Goal: Task Accomplishment & Management: Manage account settings

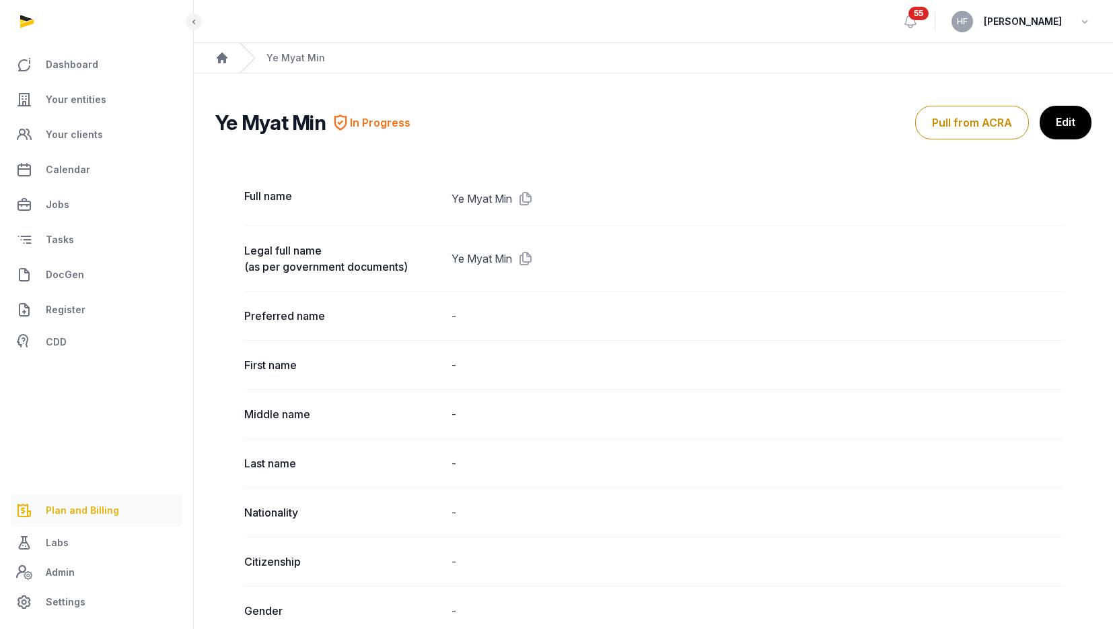
click at [65, 520] on link "Plan and Billing" at bounding box center [97, 510] width 172 height 32
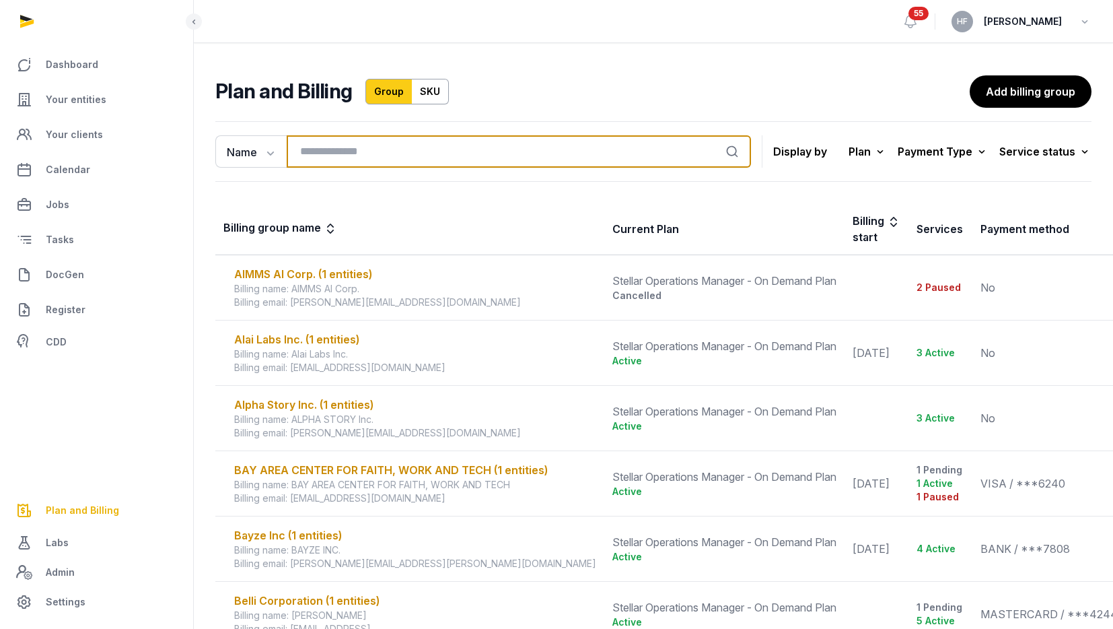
click at [343, 149] on input "search" at bounding box center [519, 151] width 464 height 32
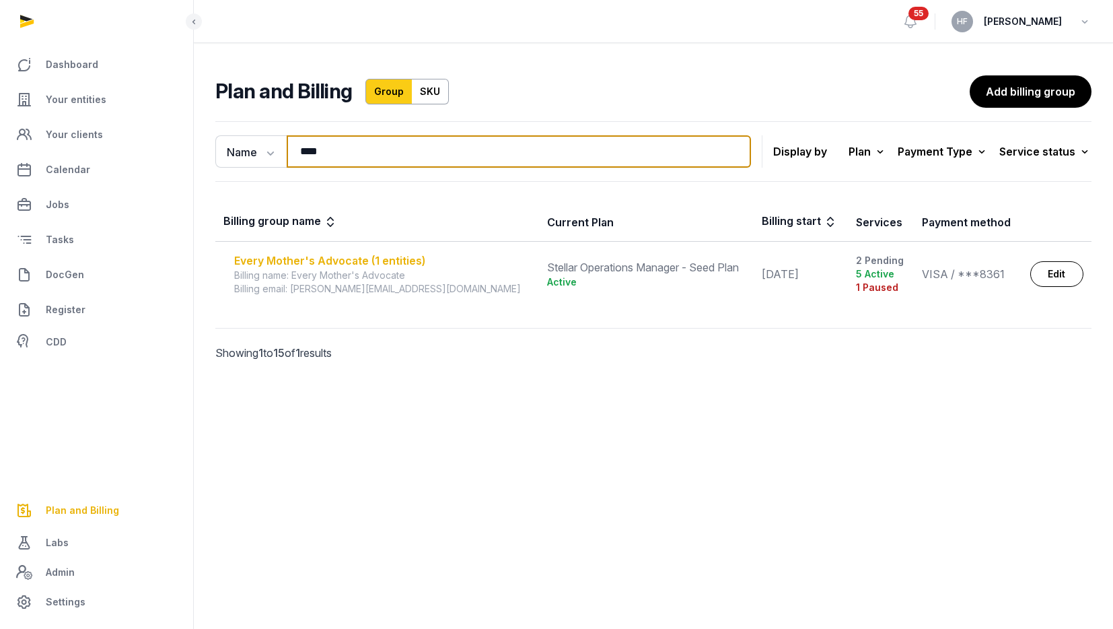
type input "****"
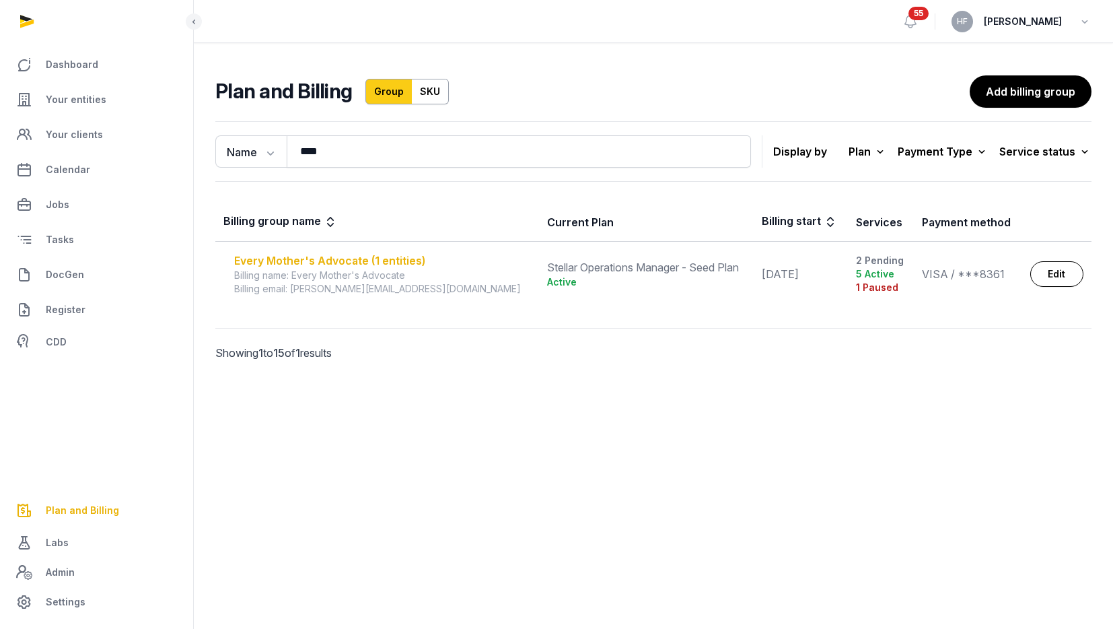
click at [384, 259] on div "Every Mother's Advocate (1 entities)" at bounding box center [382, 260] width 297 height 16
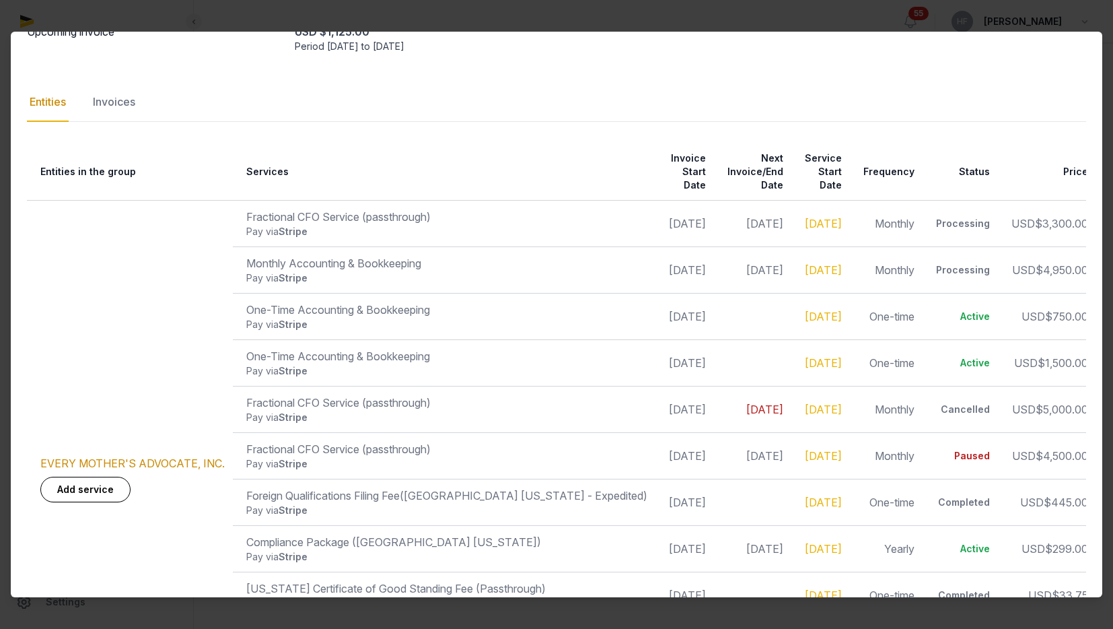
scroll to position [174, 0]
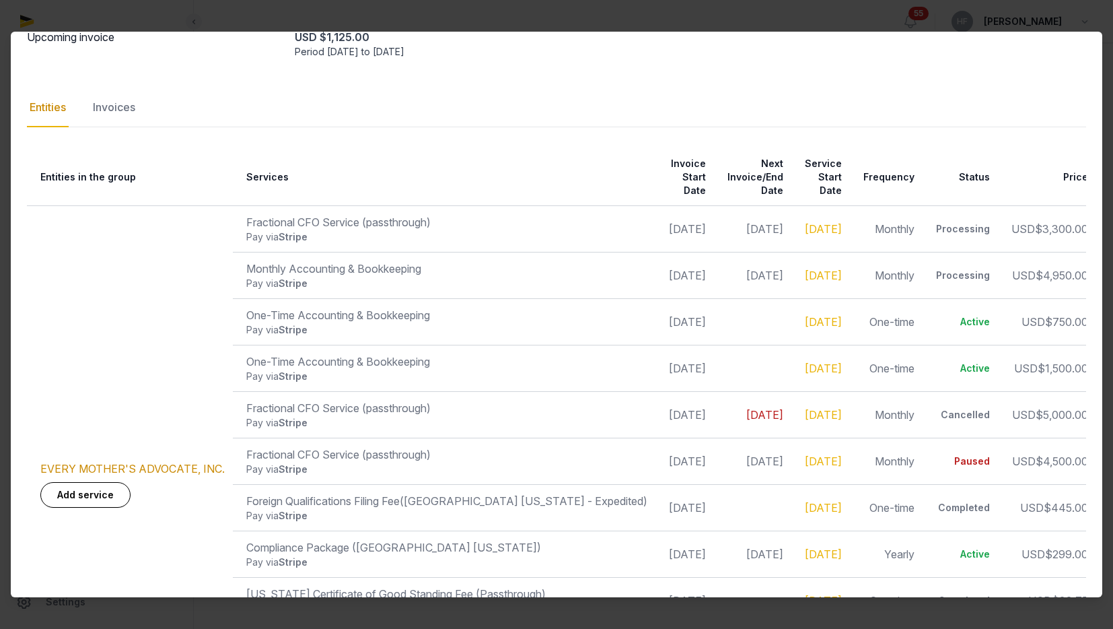
click at [1097, 407] on icon at bounding box center [1103, 414] width 12 height 14
click at [133, 110] on div "Invoices" at bounding box center [114, 107] width 48 height 39
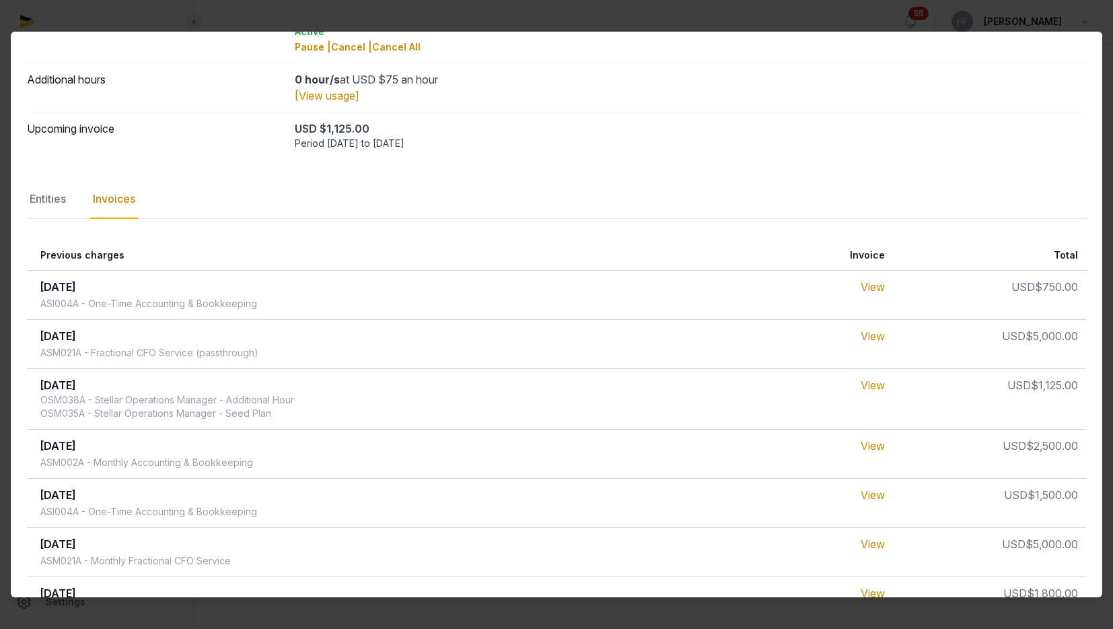
scroll to position [0, 0]
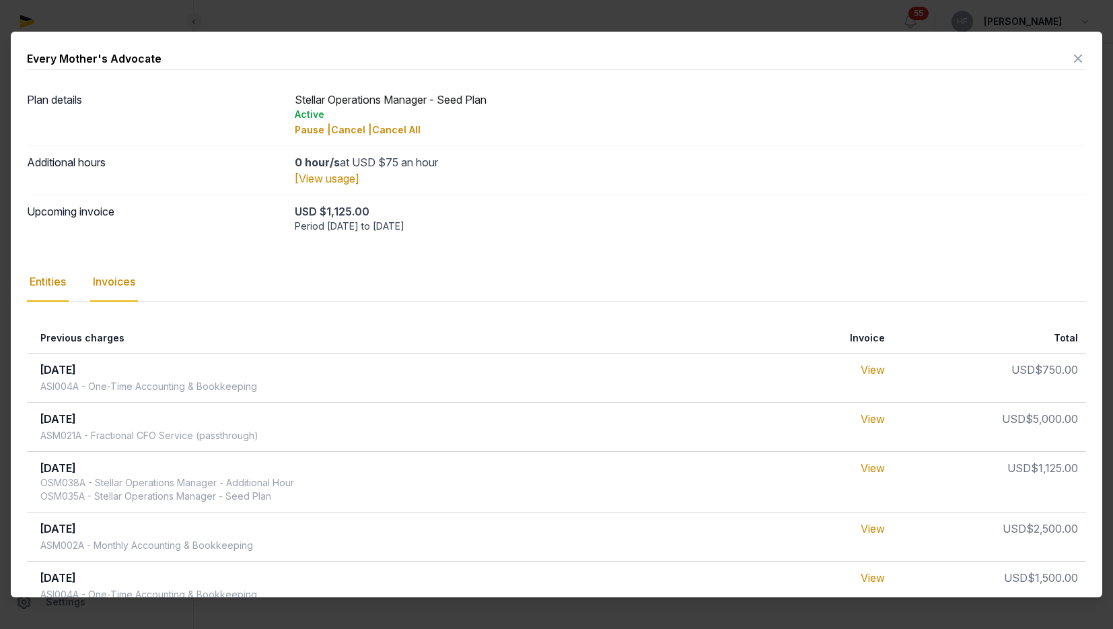
click at [59, 282] on div "Entities" at bounding box center [48, 281] width 42 height 39
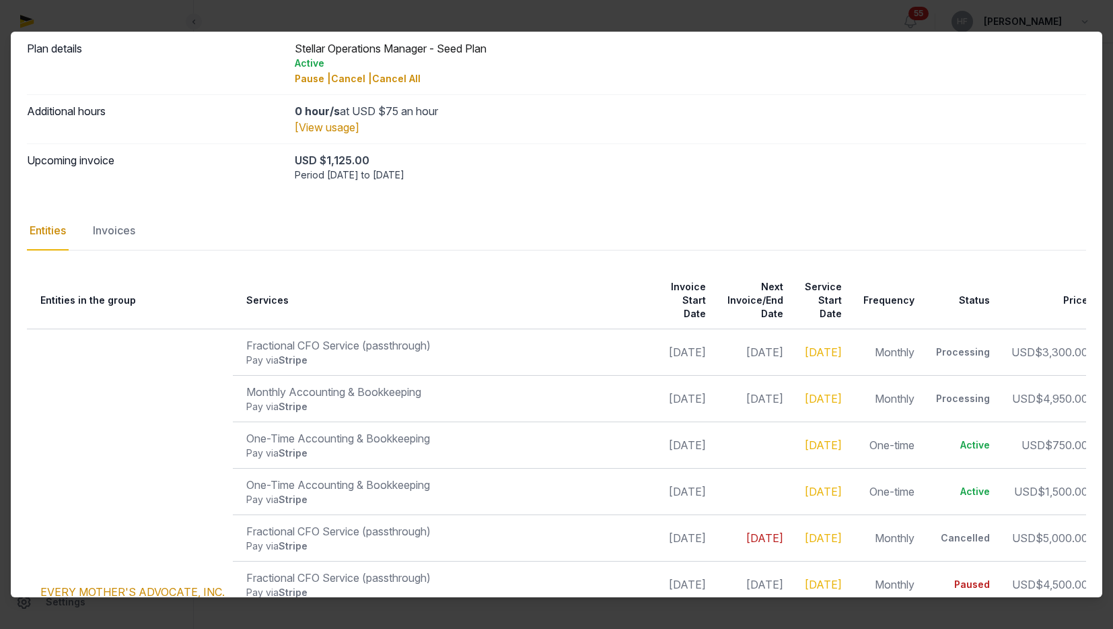
scroll to position [342, 0]
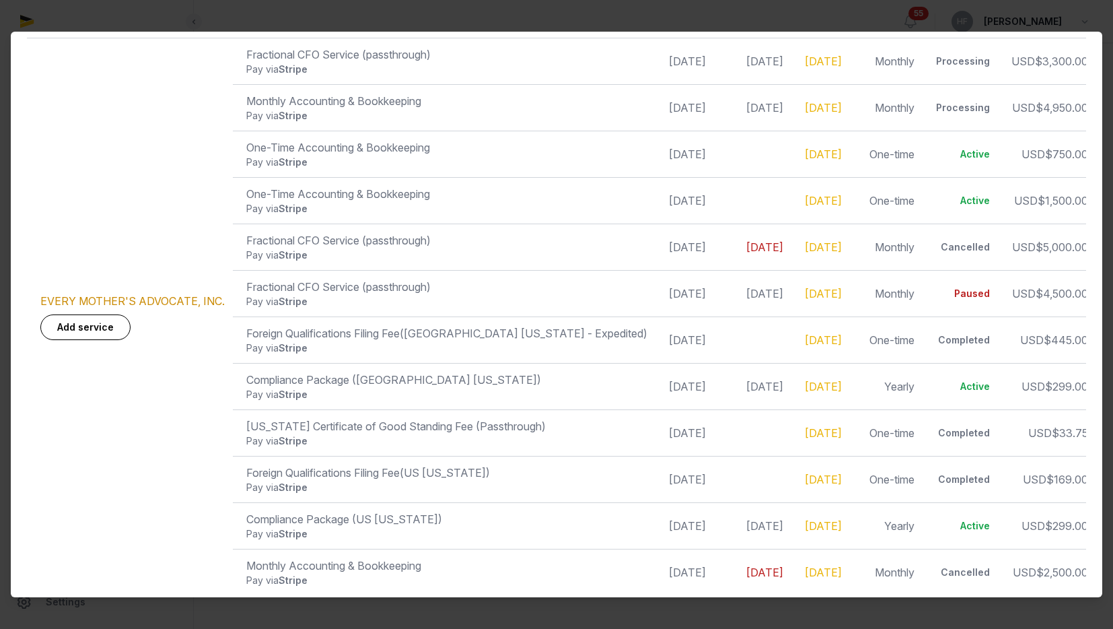
click at [1097, 565] on icon at bounding box center [1103, 572] width 12 height 14
click at [656, 565] on td "[DATE]" at bounding box center [685, 572] width 59 height 46
click at [1097, 565] on icon at bounding box center [1103, 572] width 12 height 14
click at [1059, 530] on div "Update" at bounding box center [1055, 542] width 108 height 24
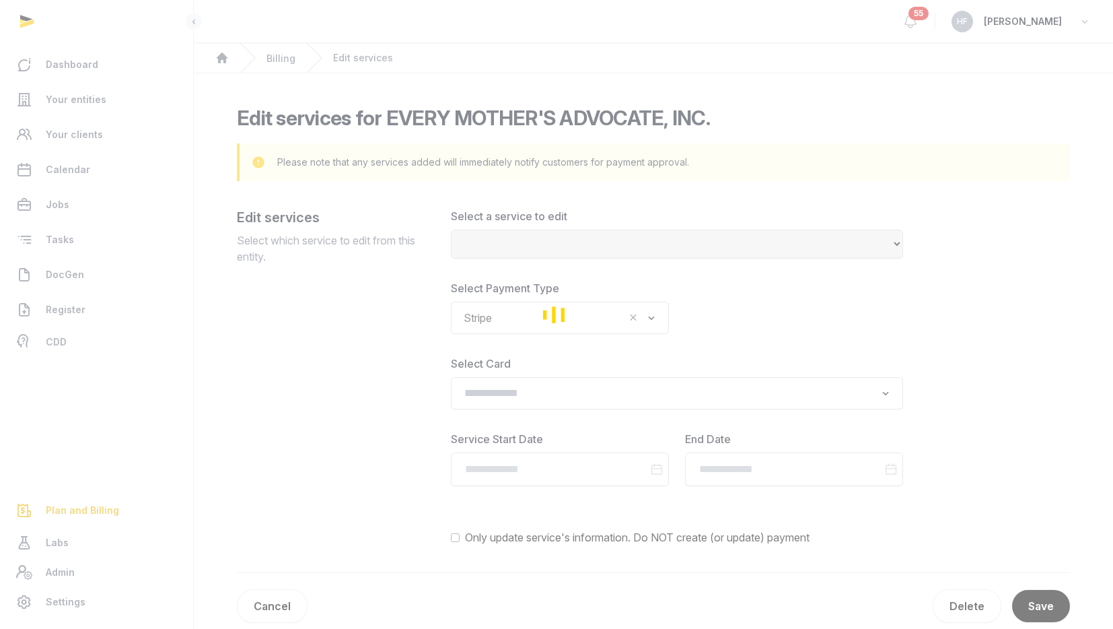
select select "**********"
type input "**********"
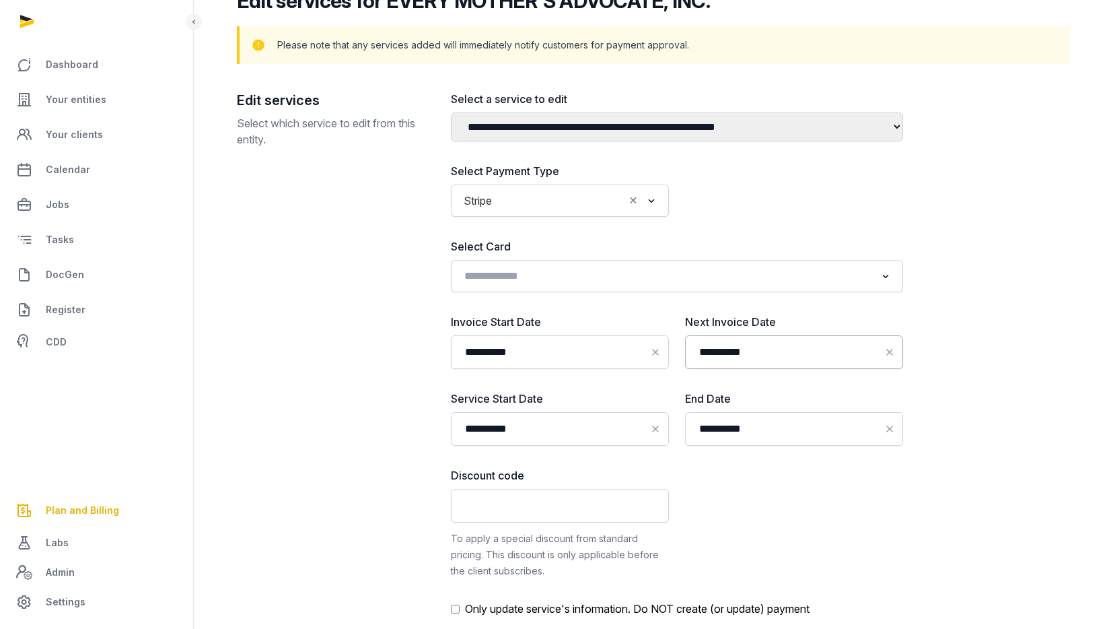
scroll to position [125, 0]
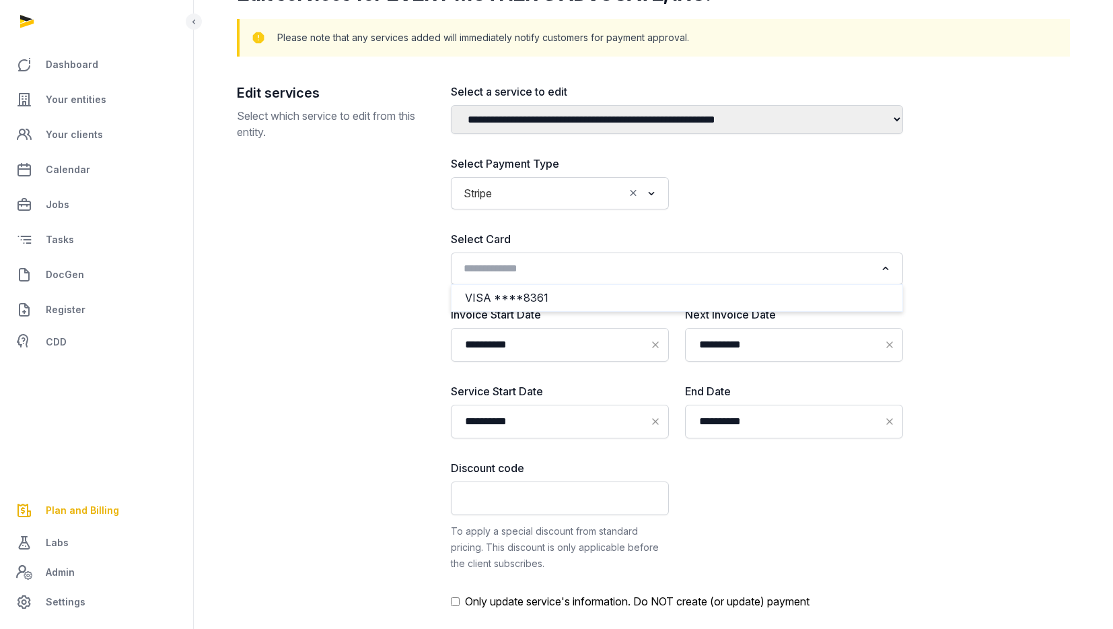
click at [699, 271] on input "Search for option" at bounding box center [667, 268] width 417 height 19
click at [646, 295] on li "VISA ****8361" at bounding box center [677, 298] width 451 height 20
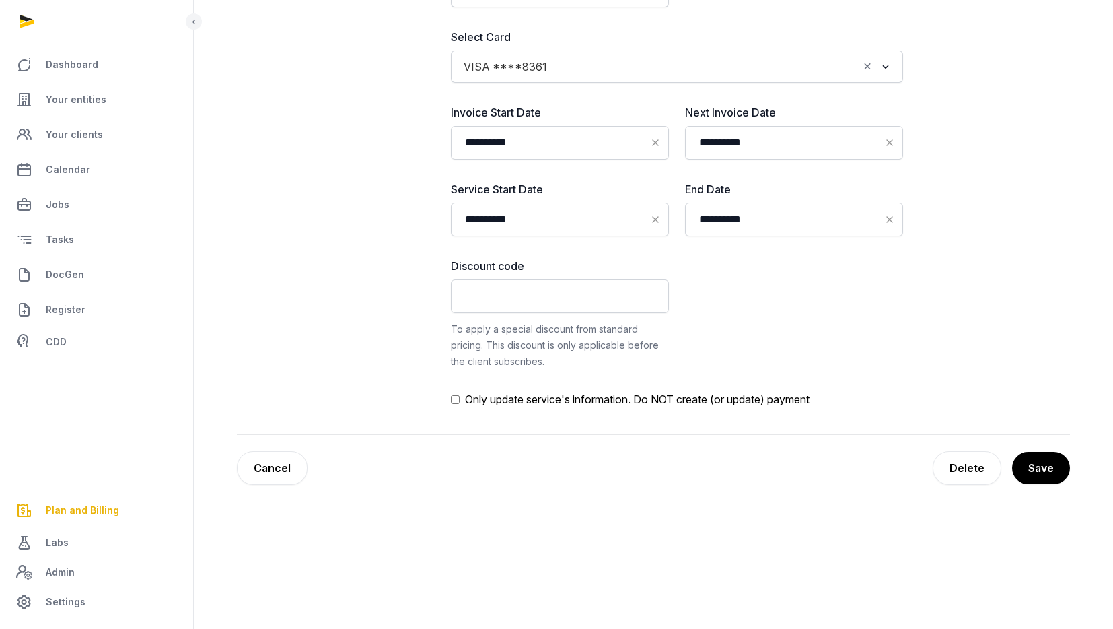
scroll to position [342, 0]
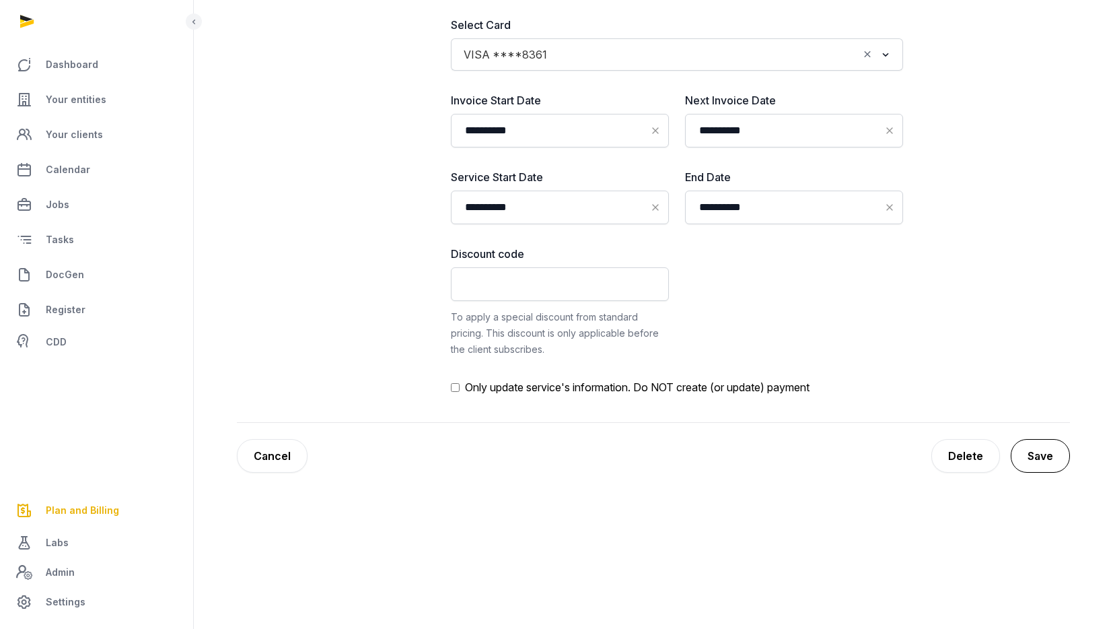
click at [1044, 454] on button "Save" at bounding box center [1040, 456] width 59 height 34
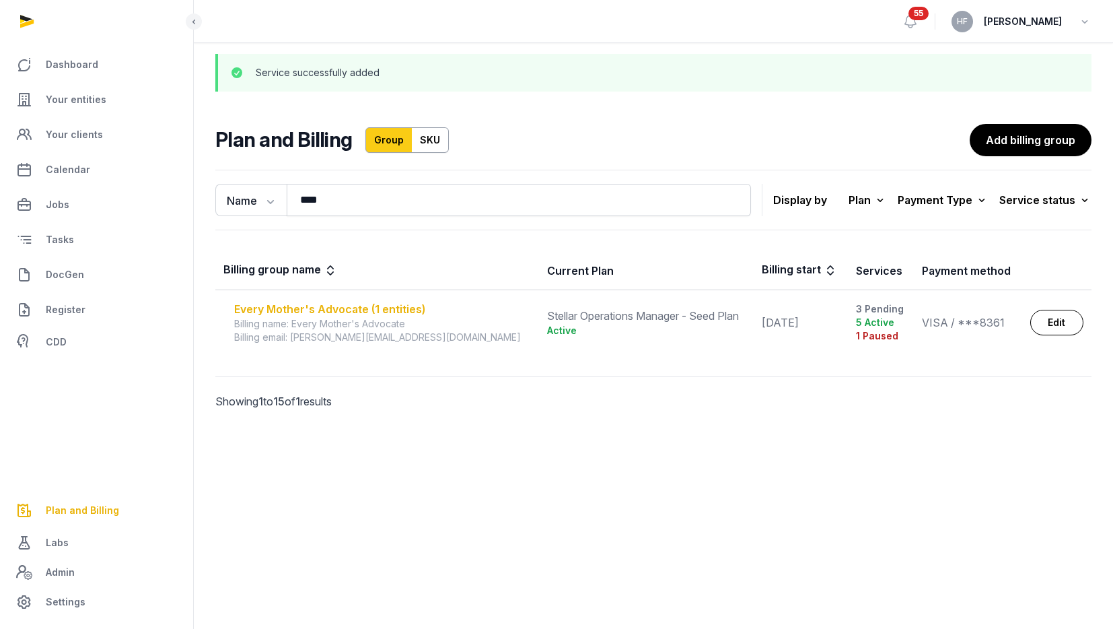
click at [363, 305] on div "Every Mother's Advocate (1 entities)" at bounding box center [382, 309] width 297 height 16
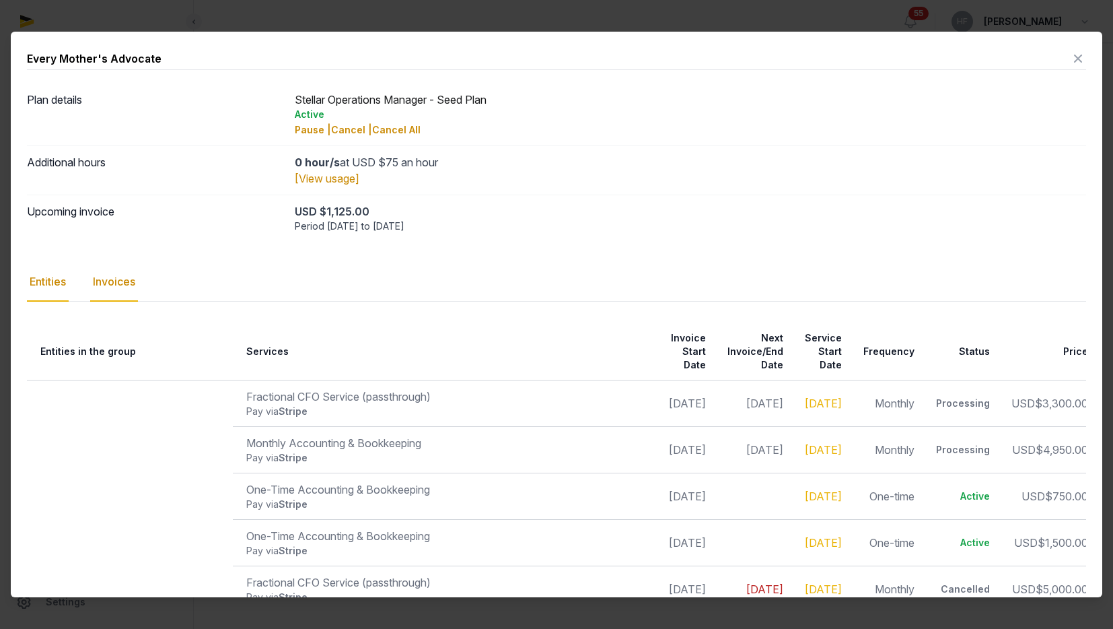
click at [109, 286] on div "Invoices" at bounding box center [114, 281] width 48 height 39
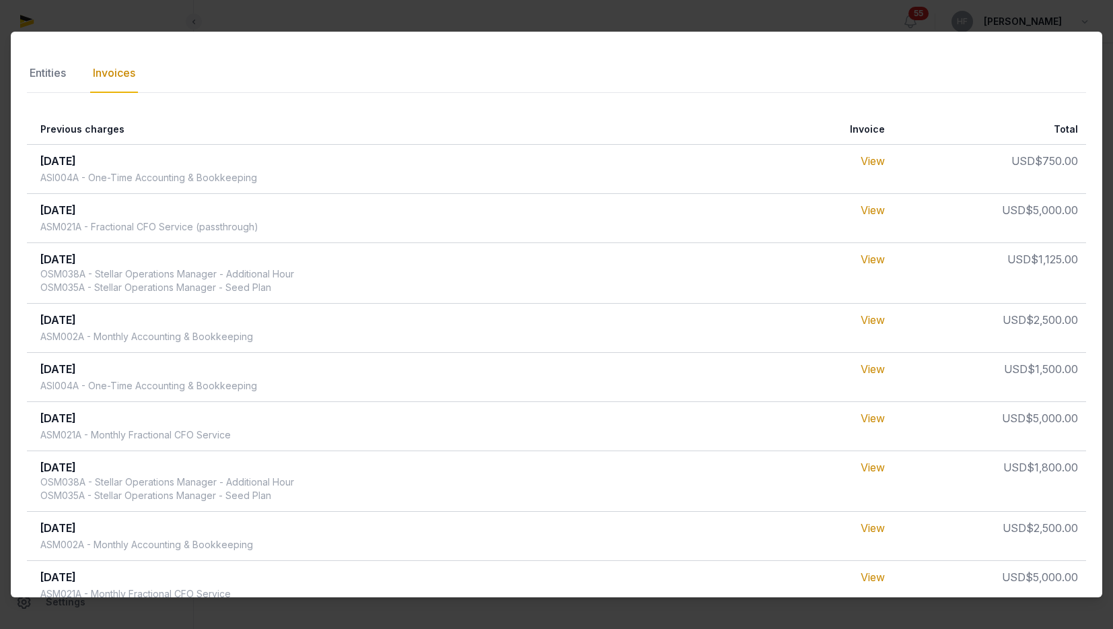
scroll to position [99, 0]
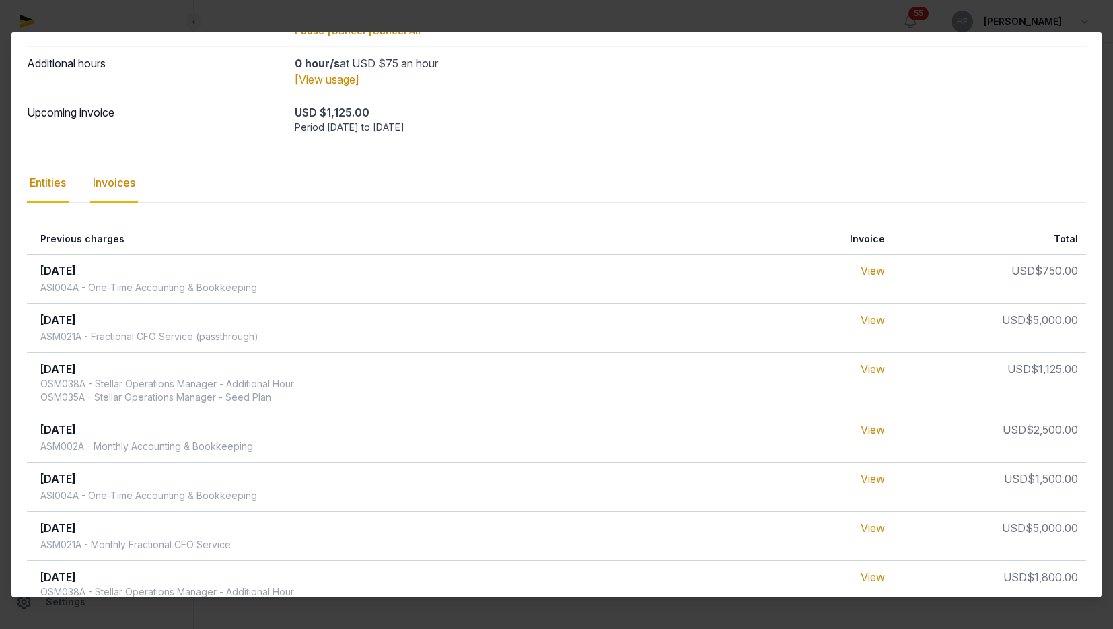
click at [55, 181] on div "Entities" at bounding box center [48, 183] width 42 height 39
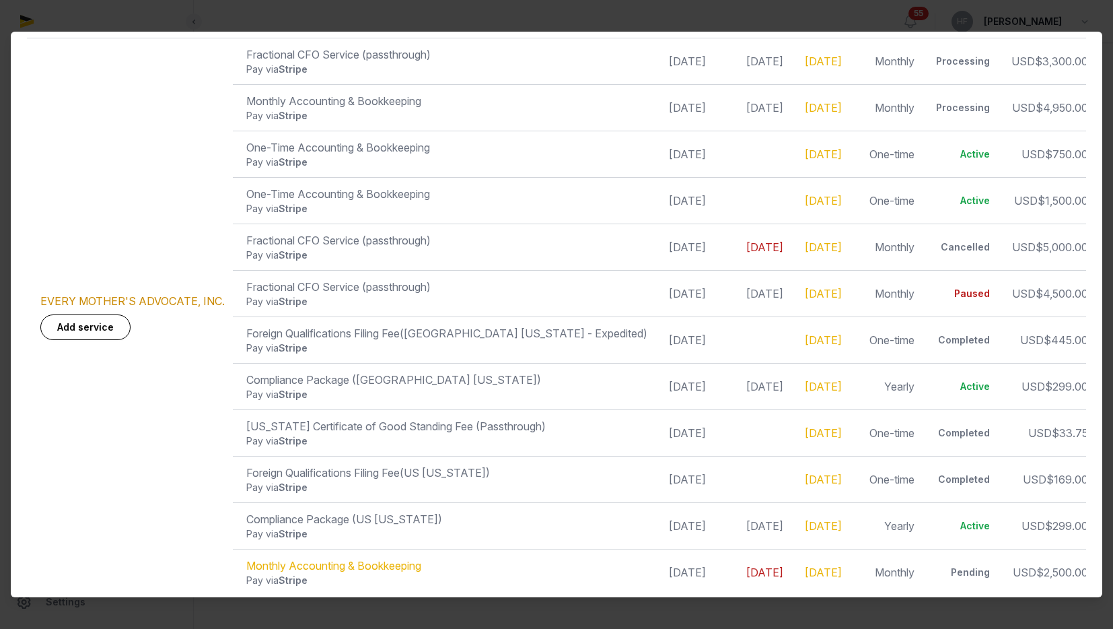
scroll to position [0, 0]
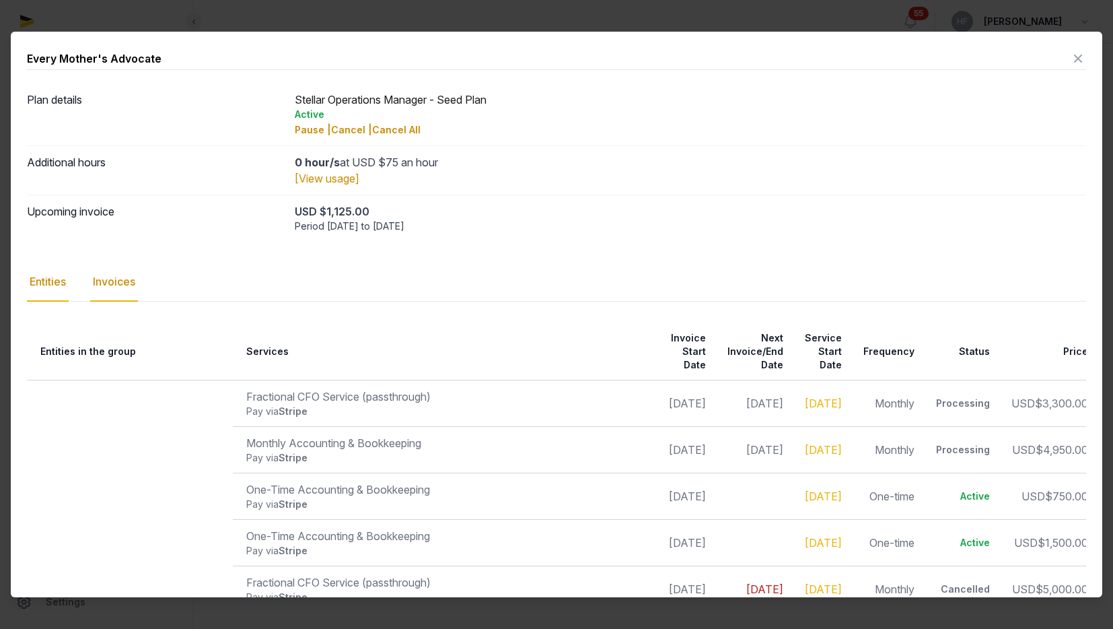
click at [126, 284] on div "Invoices" at bounding box center [114, 281] width 48 height 39
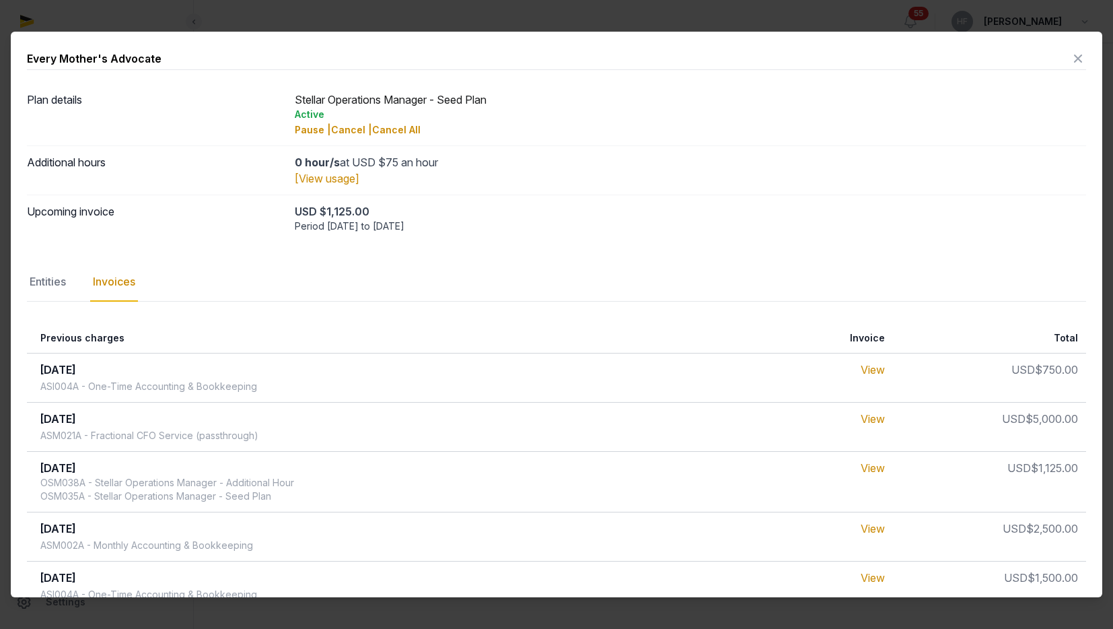
click at [1081, 61] on icon at bounding box center [1078, 59] width 16 height 22
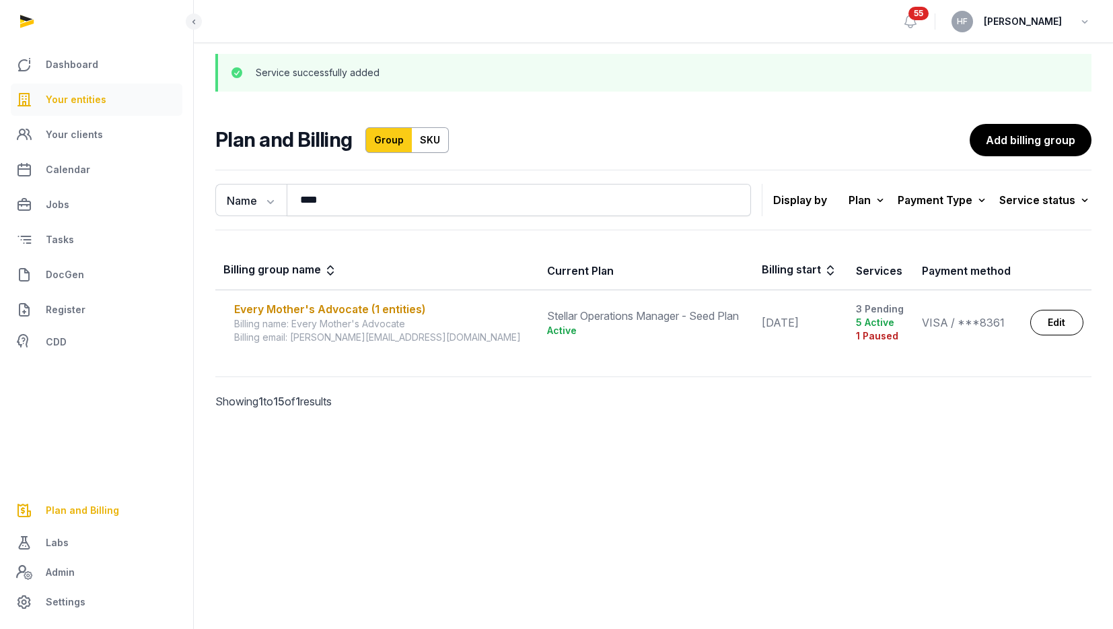
click at [109, 108] on link "Your entities" at bounding box center [97, 99] width 172 height 32
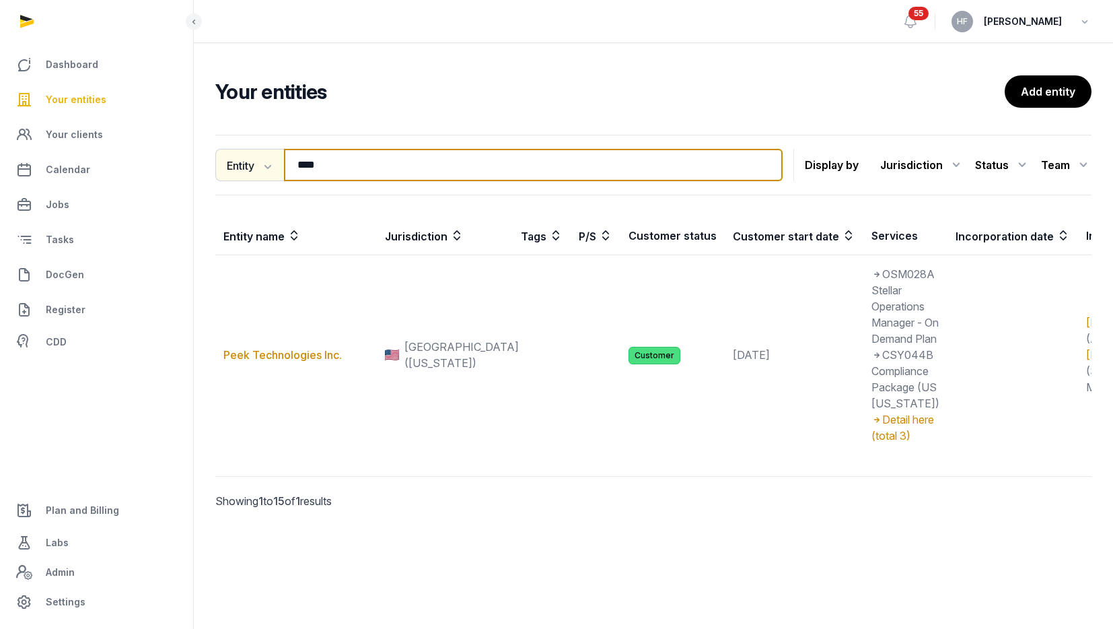
drag, startPoint x: 356, startPoint y: 164, endPoint x: 215, endPoint y: 166, distance: 140.7
click at [351, 164] on input "****" at bounding box center [533, 165] width 499 height 32
drag, startPoint x: 339, startPoint y: 164, endPoint x: 196, endPoint y: 160, distance: 143.4
click at [210, 160] on div "Entity Entity People Tags Services **** Search Display by Jurisdiction All juri…" at bounding box center [653, 340] width 919 height 423
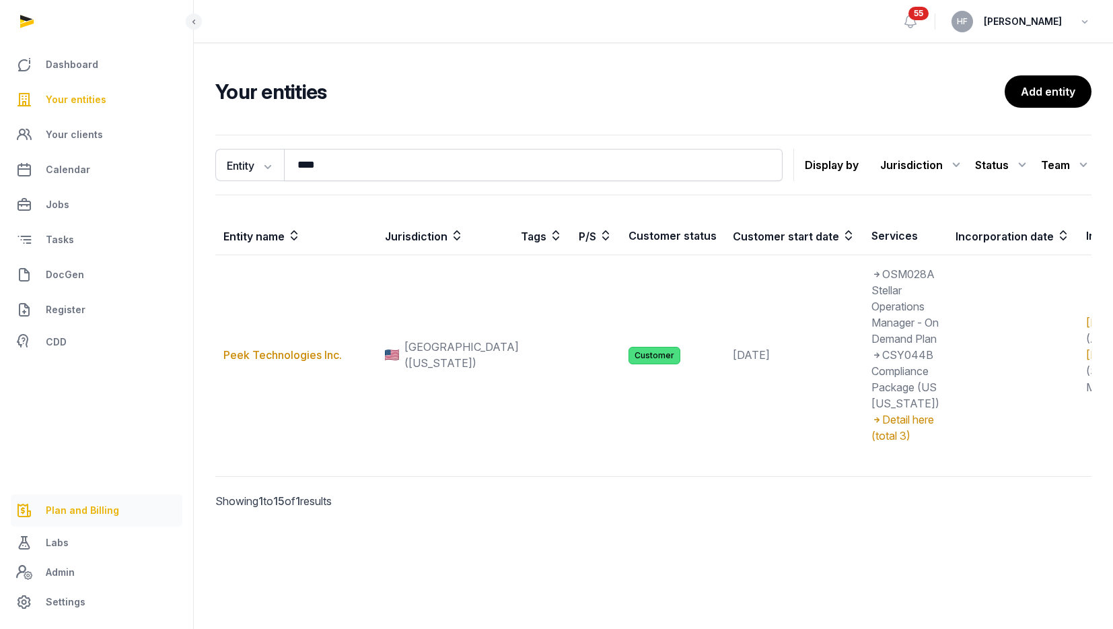
click at [99, 511] on span "Plan and Billing" at bounding box center [82, 510] width 73 height 16
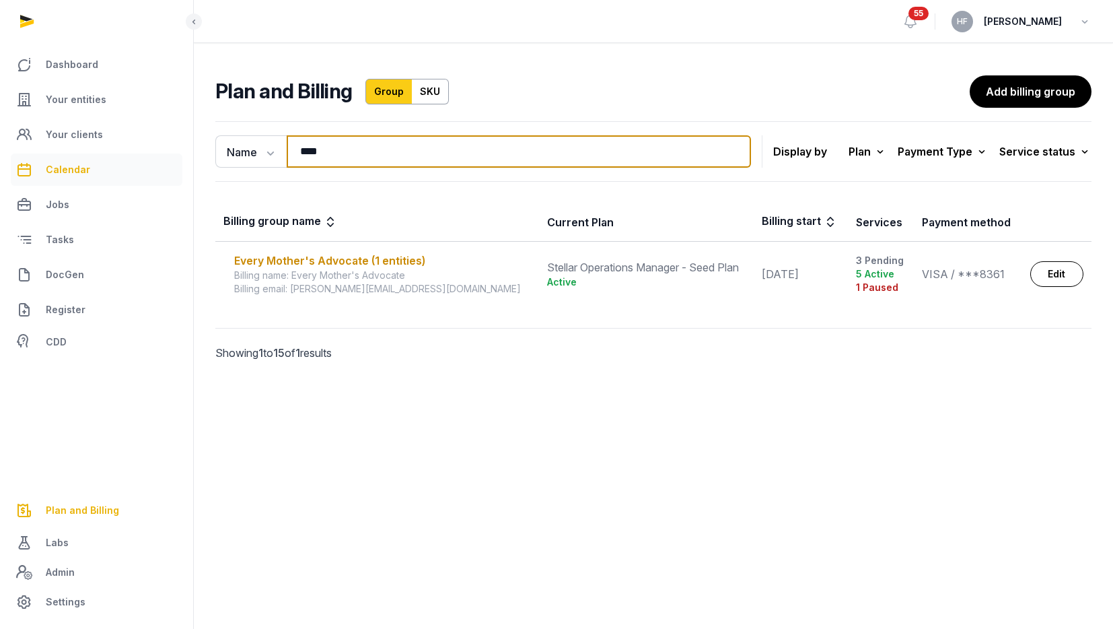
drag, startPoint x: 339, startPoint y: 154, endPoint x: 162, endPoint y: 157, distance: 177.0
click at [185, 152] on div "Dashboard Your entities Your clients Calendar Jobs Tasks DocGen Register CDD Pl…" at bounding box center [556, 314] width 1113 height 629
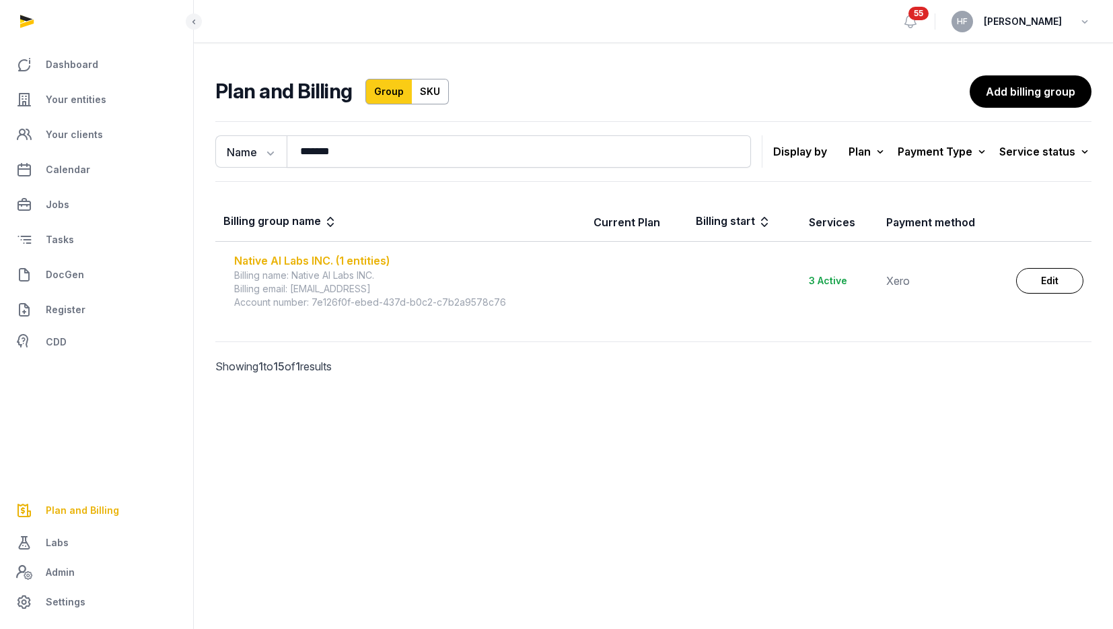
click at [353, 262] on div "Native AI Labs INC. (1 entities)" at bounding box center [405, 260] width 343 height 16
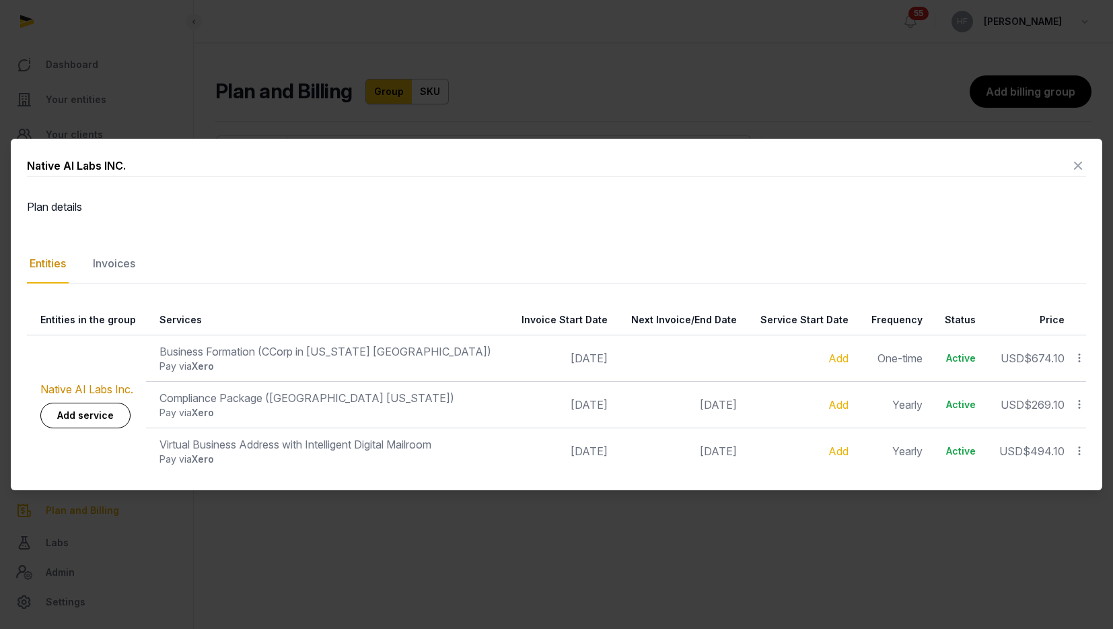
click at [1080, 166] on icon at bounding box center [1078, 166] width 16 height 22
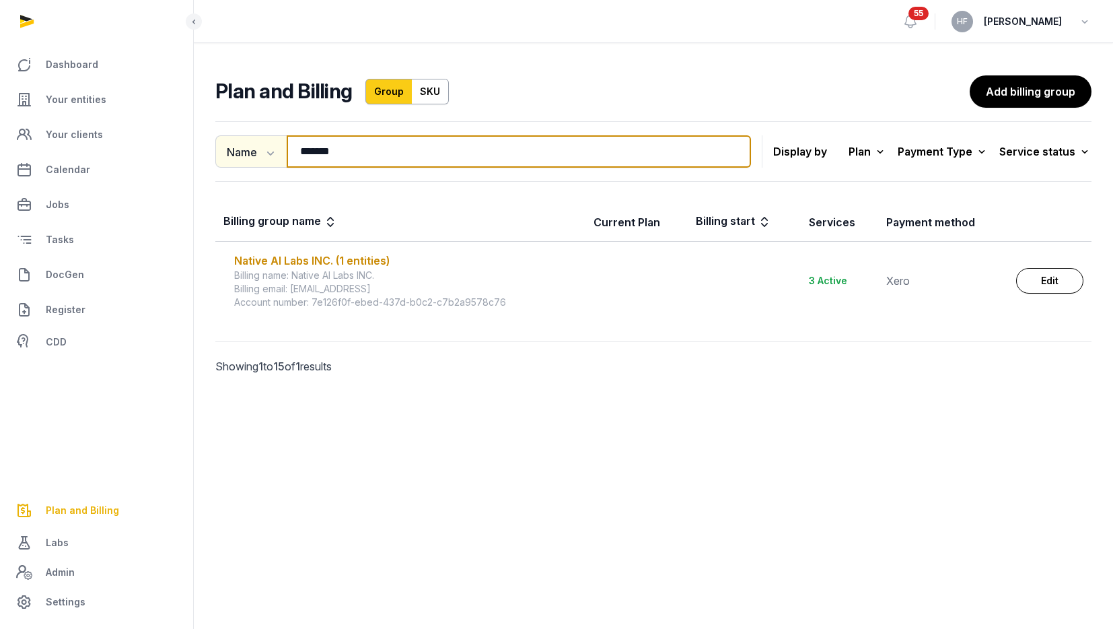
drag, startPoint x: 347, startPoint y: 158, endPoint x: 221, endPoint y: 151, distance: 126.0
click at [232, 151] on div "Name Name Email ****** Search" at bounding box center [483, 151] width 536 height 32
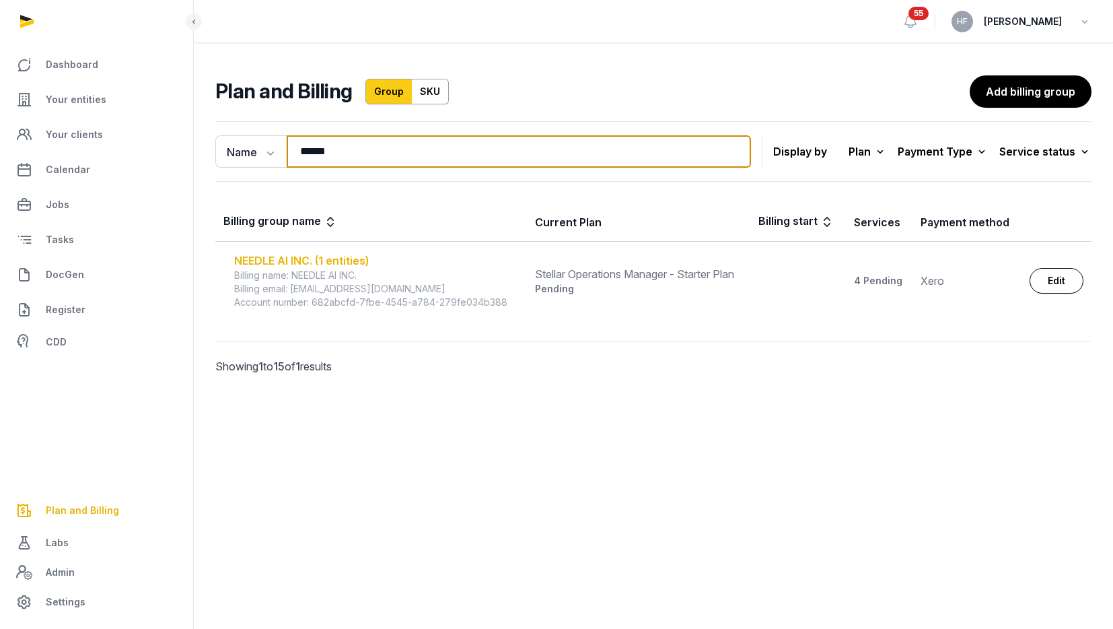
type input "******"
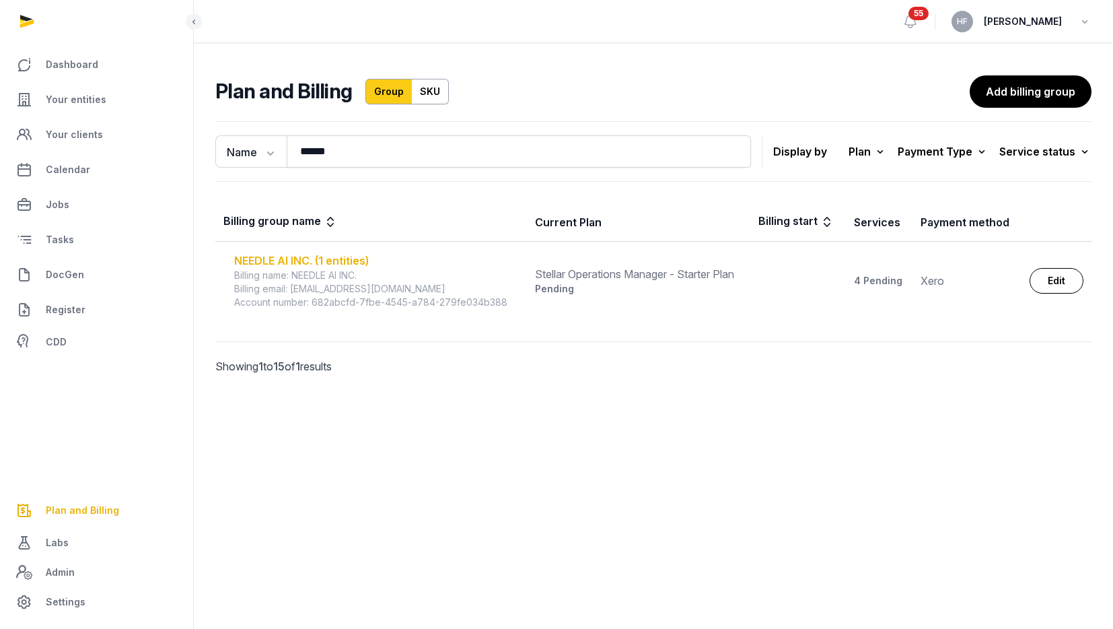
click at [361, 261] on div "NEEDLE AI INC. (1 entities)" at bounding box center [376, 260] width 285 height 16
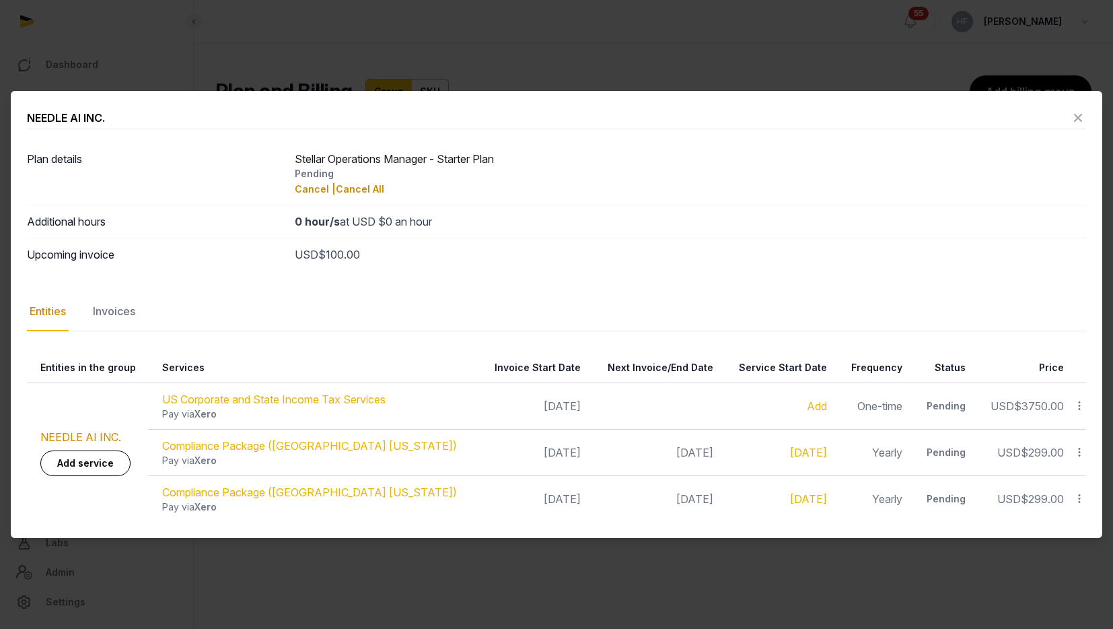
click at [1079, 116] on icon at bounding box center [1078, 118] width 16 height 22
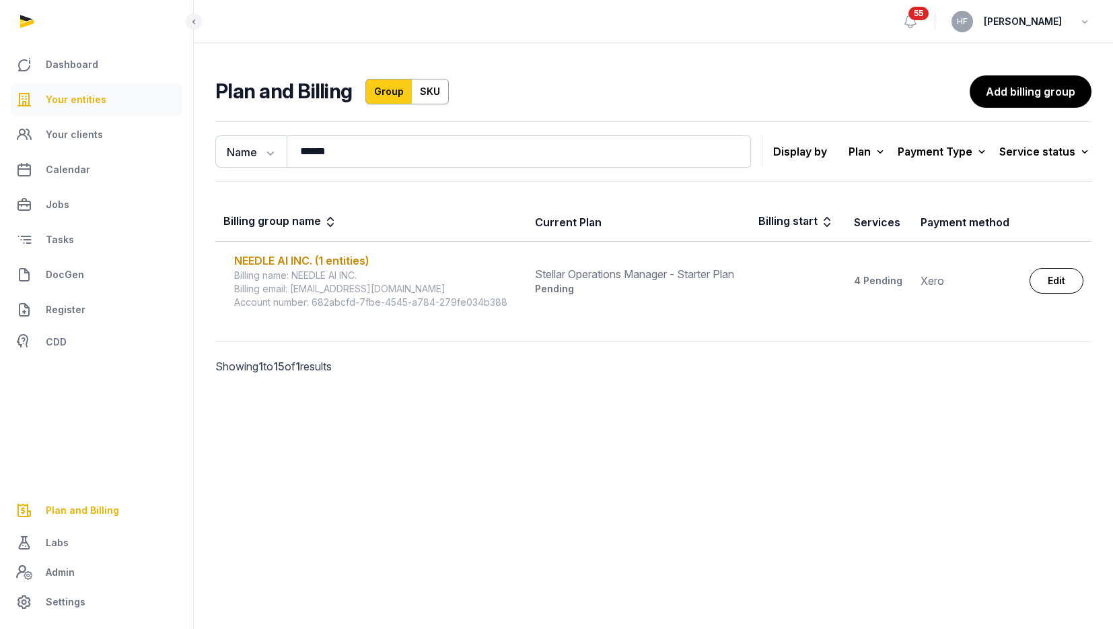
click at [64, 84] on link "Your entities" at bounding box center [97, 99] width 172 height 32
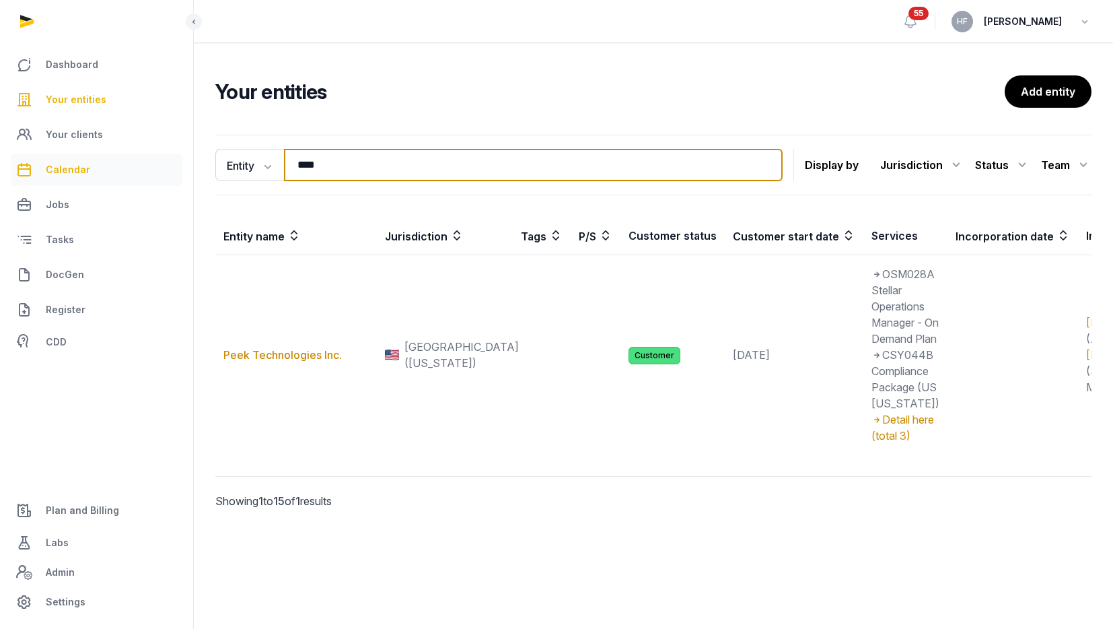
drag, startPoint x: 319, startPoint y: 174, endPoint x: 143, endPoint y: 174, distance: 176.3
click at [157, 174] on div "Dashboard Your entities Your clients Calendar Jobs Tasks DocGen Register CDD Pl…" at bounding box center [556, 314] width 1113 height 629
type input "*"
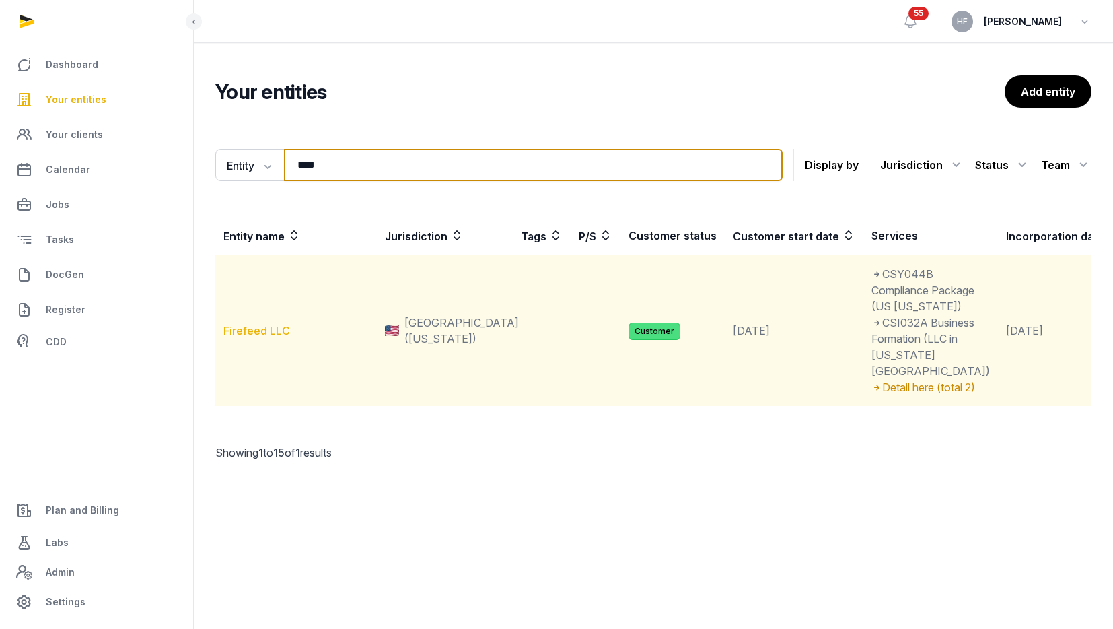
type input "****"
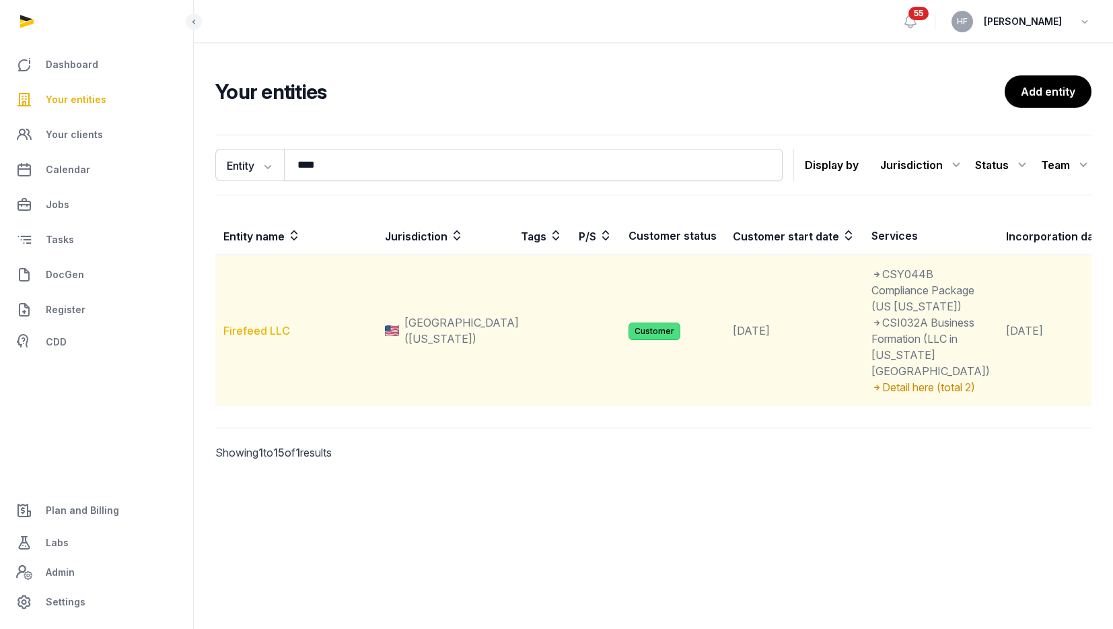
click at [278, 337] on link "Firefeed LLC" at bounding box center [256, 330] width 67 height 13
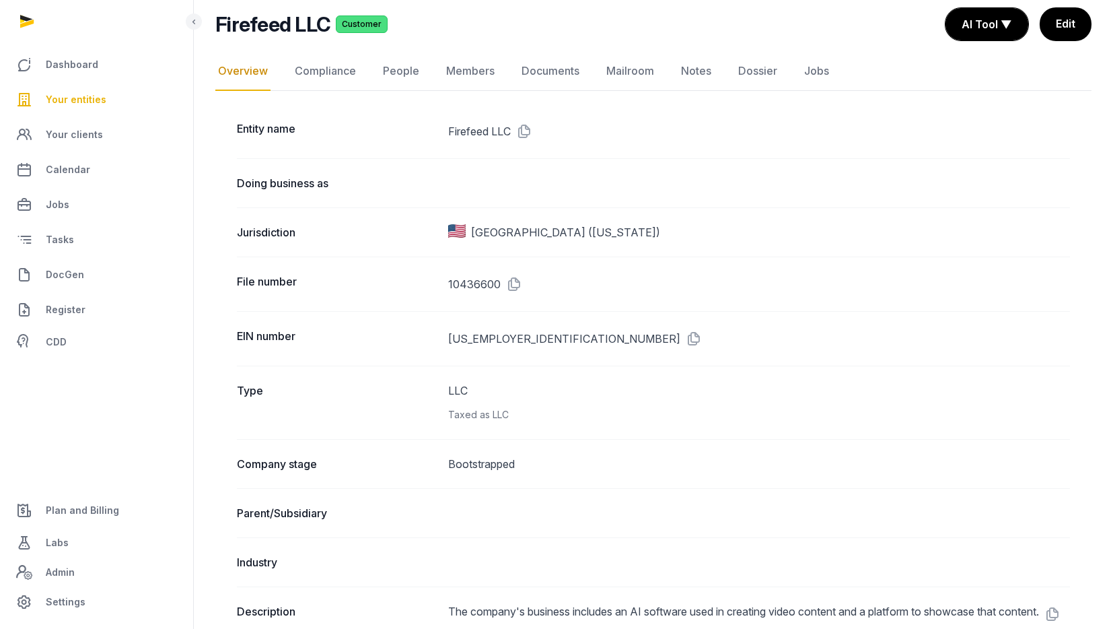
scroll to position [98, 0]
click at [557, 81] on link "Documents" at bounding box center [550, 71] width 63 height 39
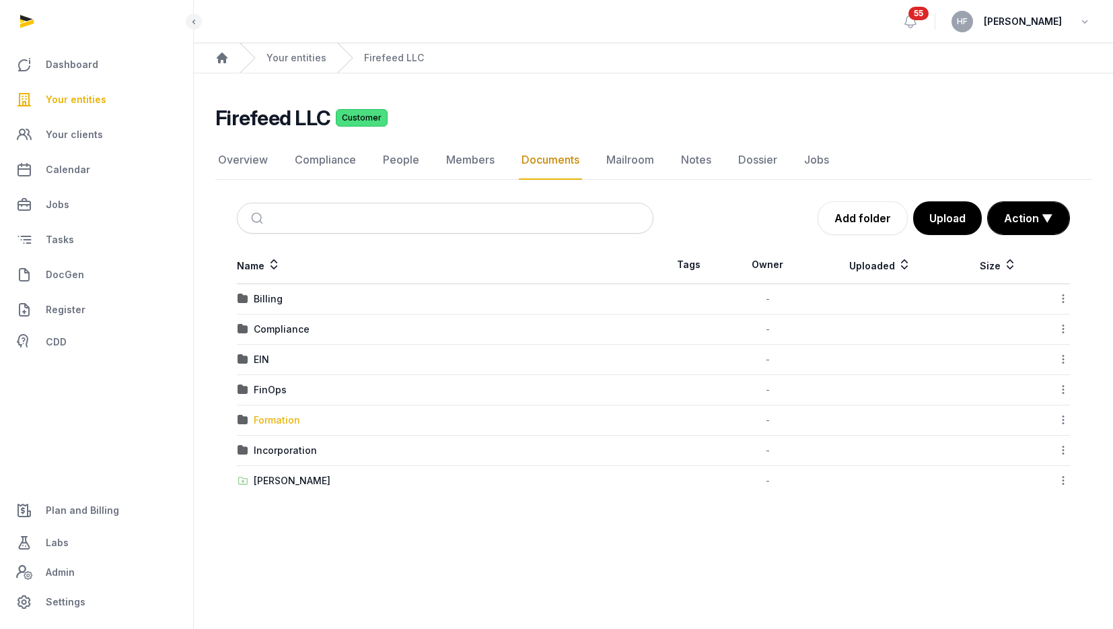
click at [294, 417] on div "Formation" at bounding box center [277, 419] width 46 height 13
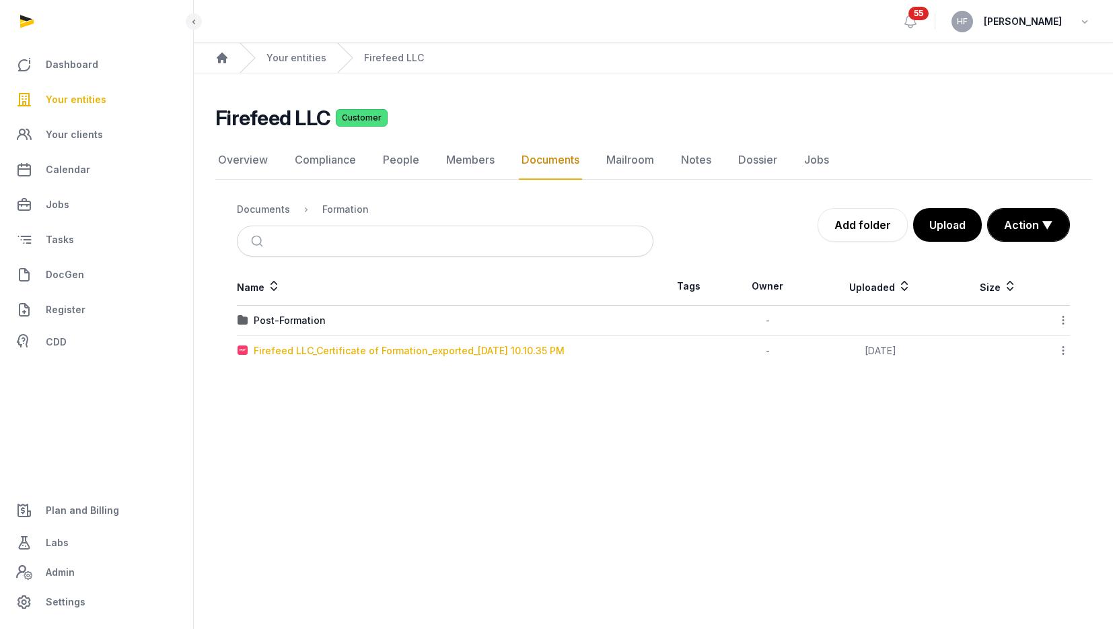
click at [358, 350] on div "Firefeed LLC_Certificate of Formation_exported_[DATE] 10.10.35 PM" at bounding box center [409, 350] width 311 height 13
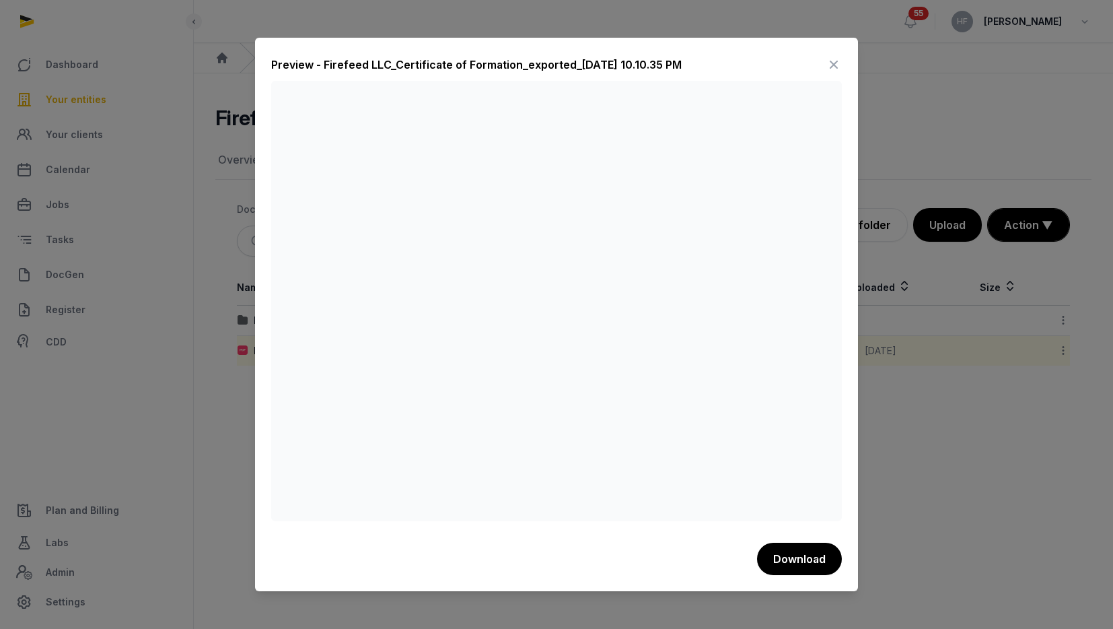
click at [835, 63] on icon at bounding box center [834, 65] width 16 height 22
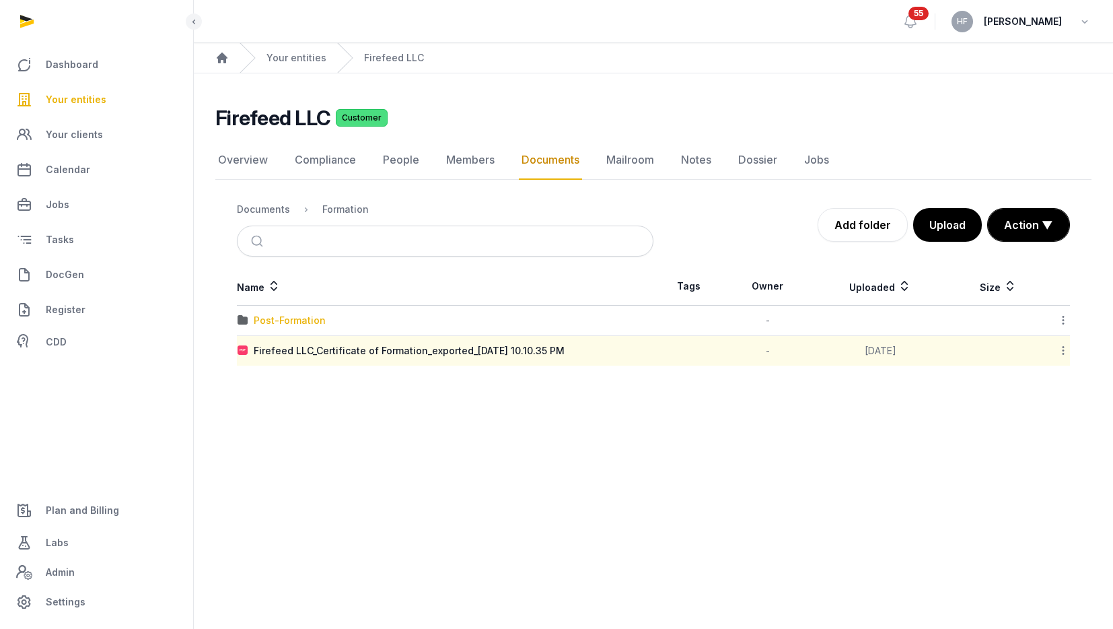
click at [297, 317] on div "Post-Formation" at bounding box center [290, 320] width 72 height 13
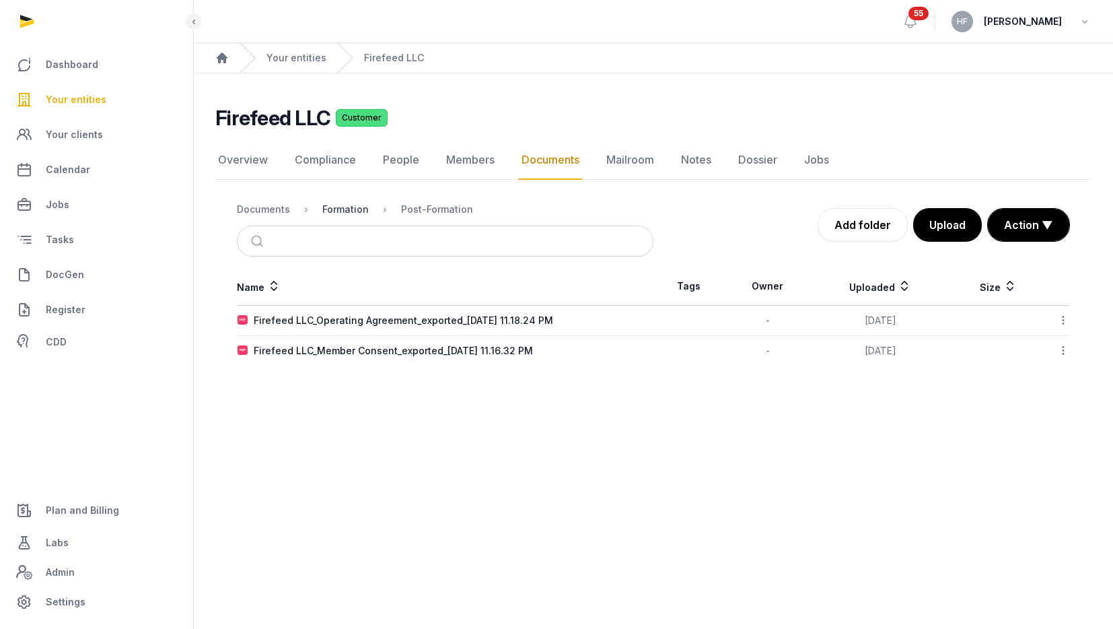
click at [353, 203] on div "Formation" at bounding box center [345, 209] width 46 height 13
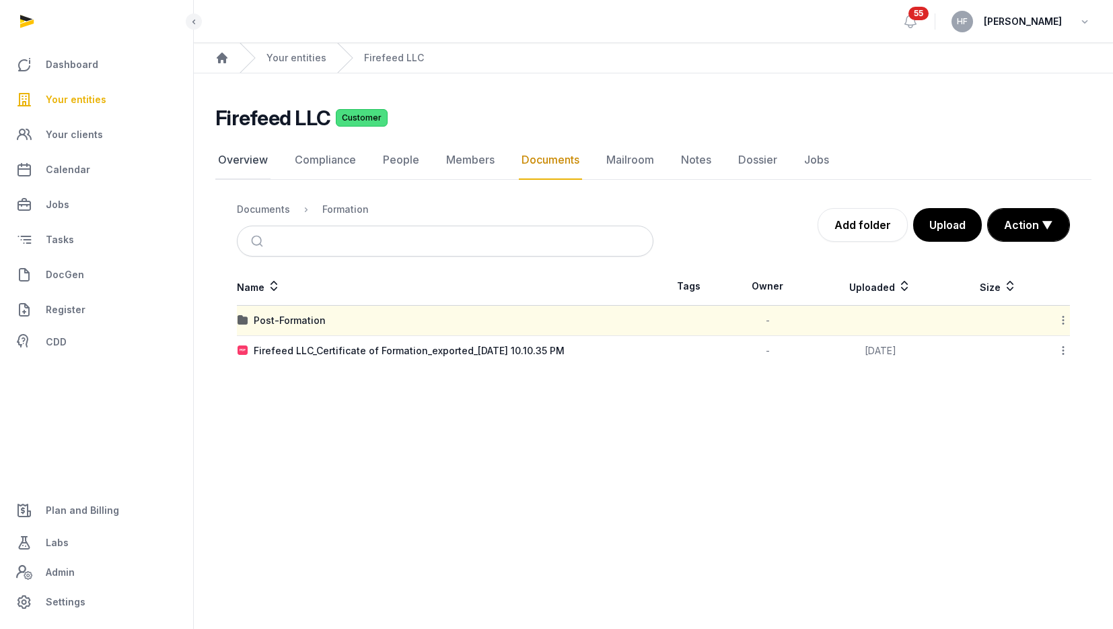
click at [243, 153] on link "Overview" at bounding box center [242, 160] width 55 height 39
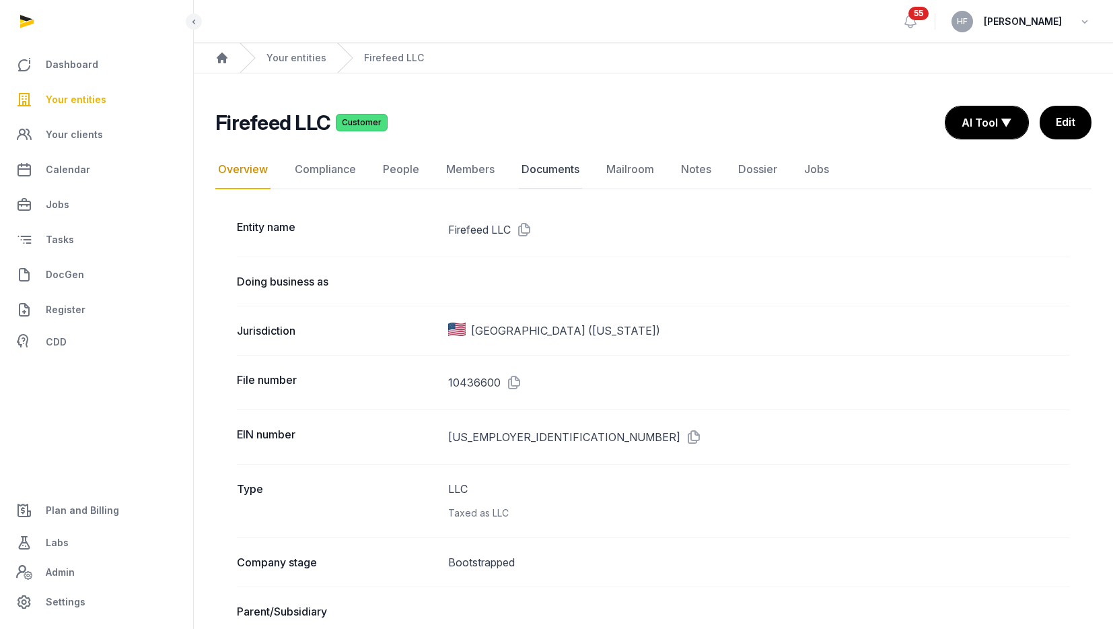
click at [565, 174] on link "Documents" at bounding box center [550, 169] width 63 height 39
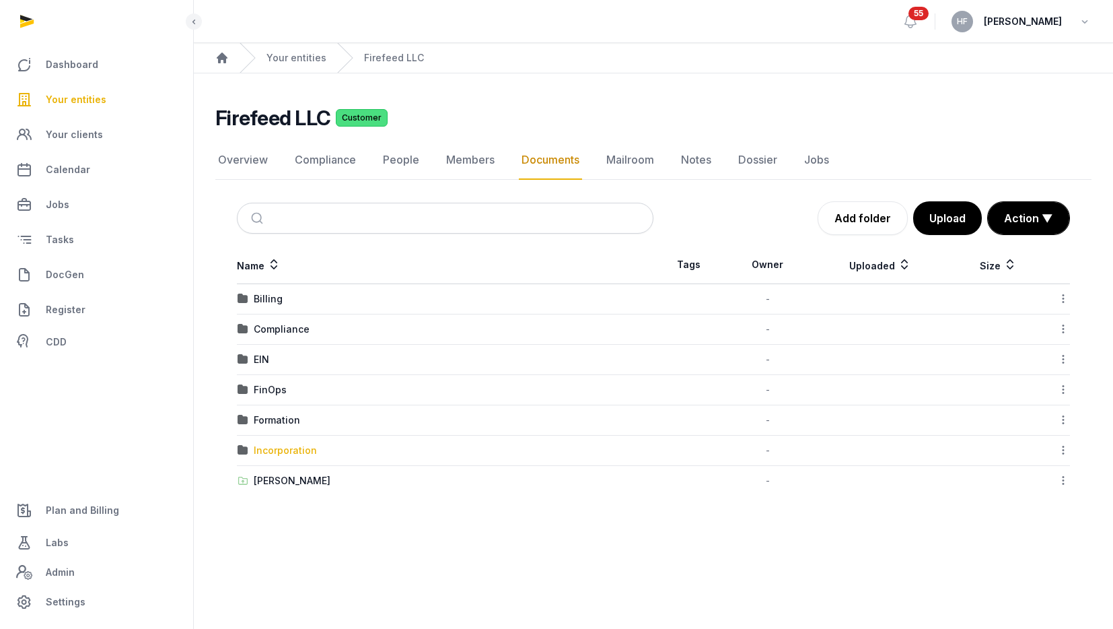
click at [287, 448] on div "Incorporation" at bounding box center [285, 450] width 63 height 13
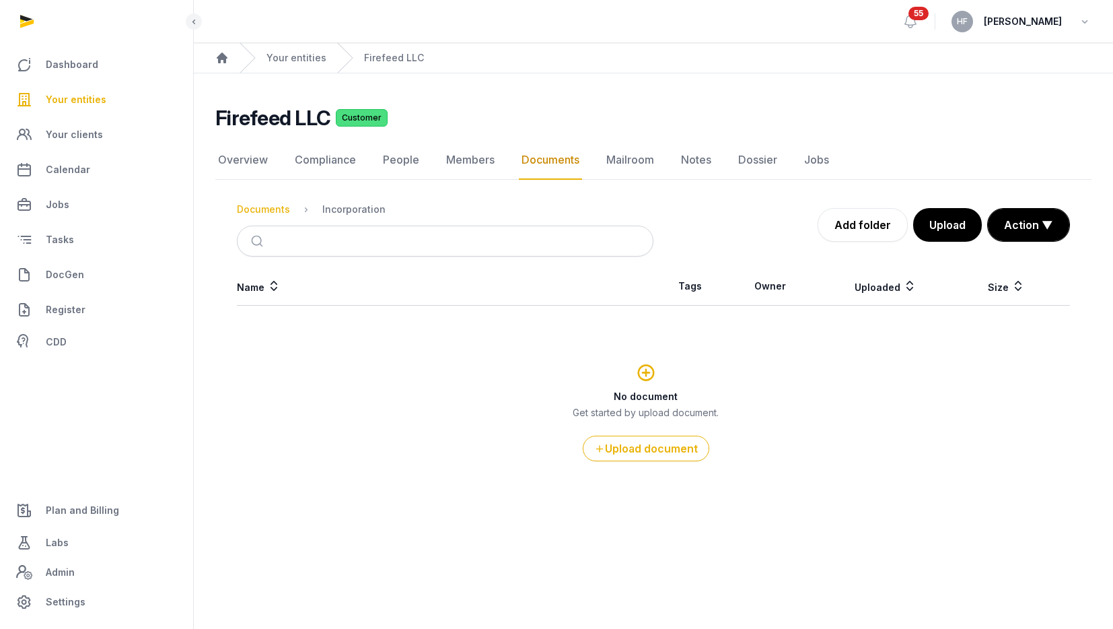
click at [274, 207] on div "Documents" at bounding box center [263, 209] width 53 height 13
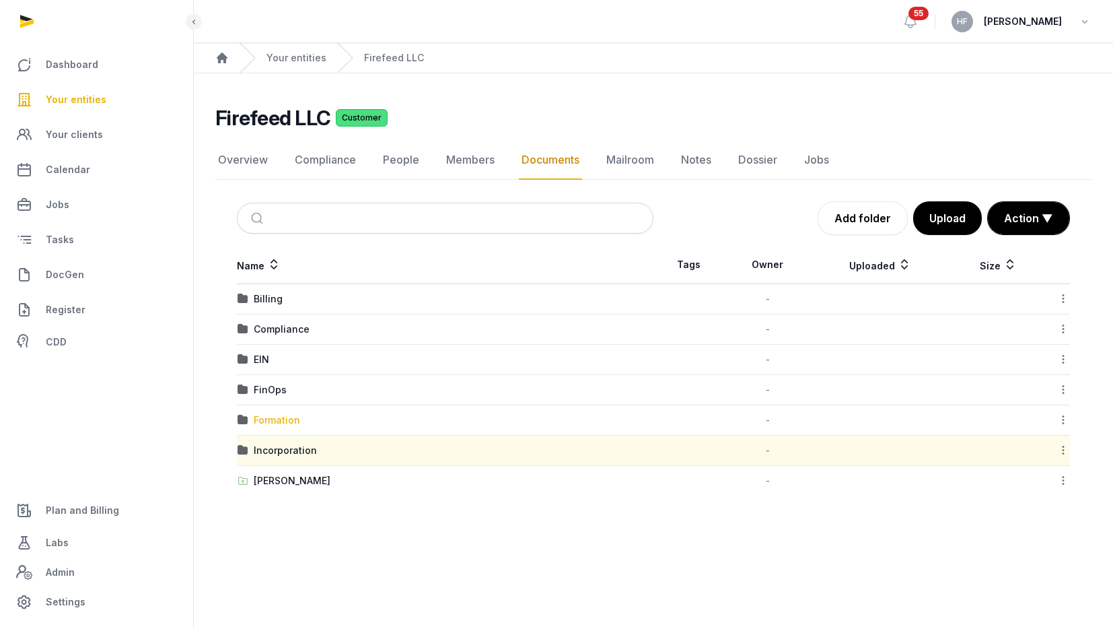
click at [279, 416] on div "Formation" at bounding box center [277, 419] width 46 height 13
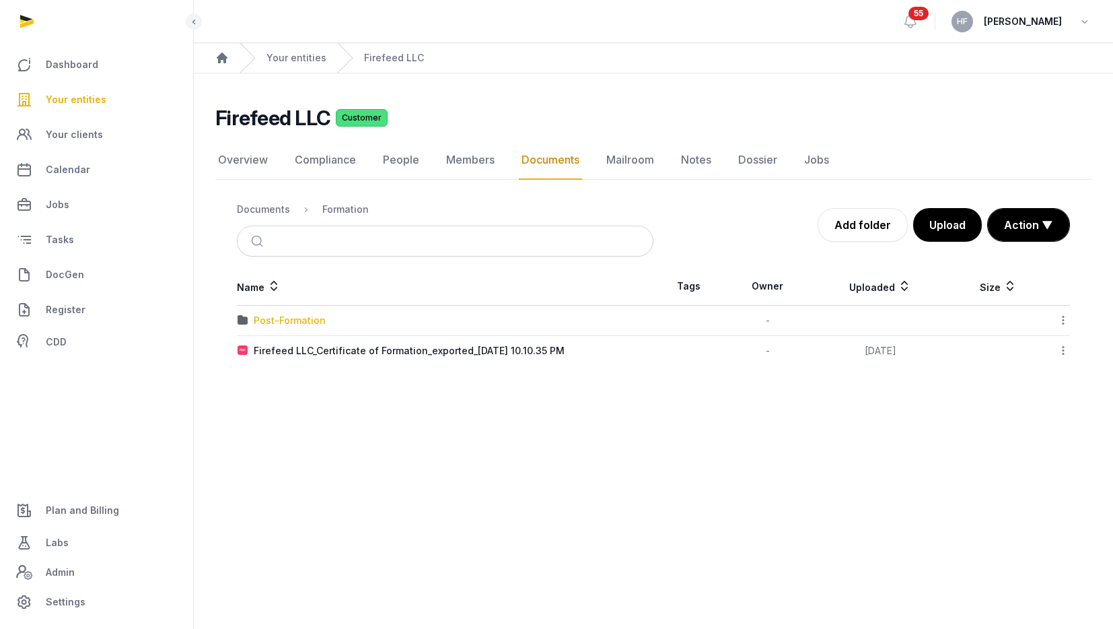
click at [303, 318] on div "Post-Formation" at bounding box center [290, 320] width 72 height 13
click at [344, 215] on div "Formation" at bounding box center [345, 209] width 46 height 13
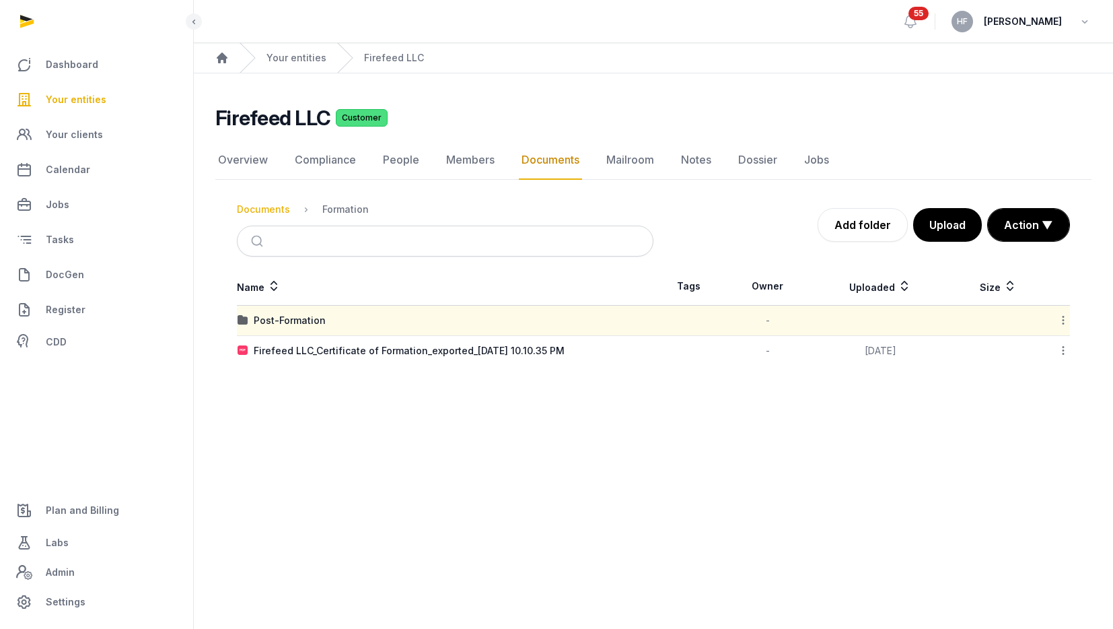
click at [267, 207] on div "Documents" at bounding box center [263, 209] width 53 height 13
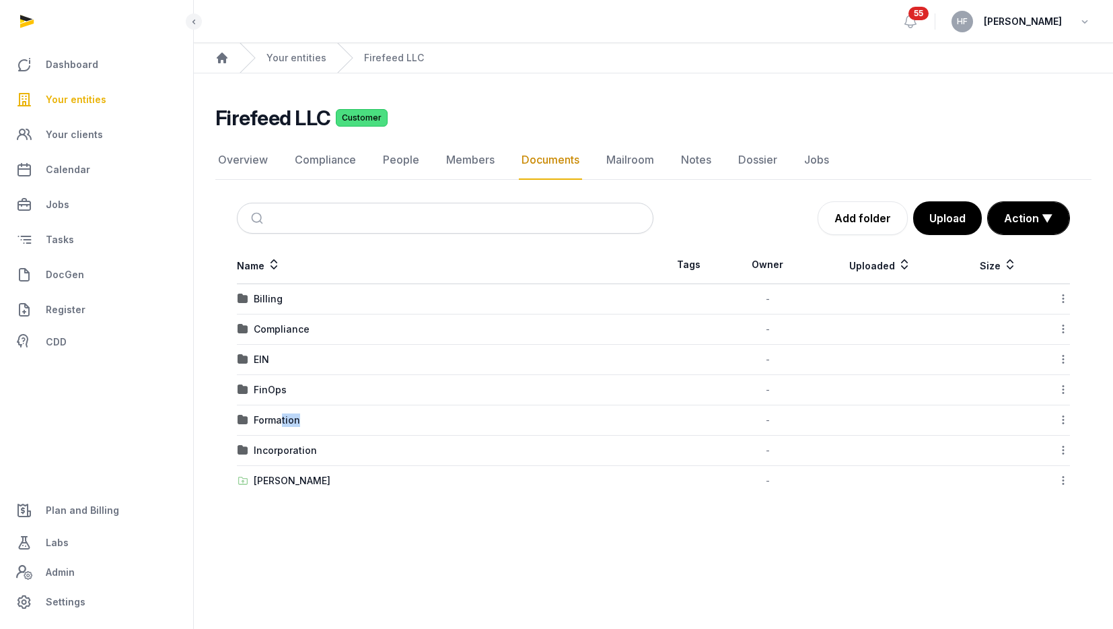
drag, startPoint x: 281, startPoint y: 420, endPoint x: 312, endPoint y: 420, distance: 31.6
click at [312, 420] on div "Formation" at bounding box center [445, 419] width 415 height 13
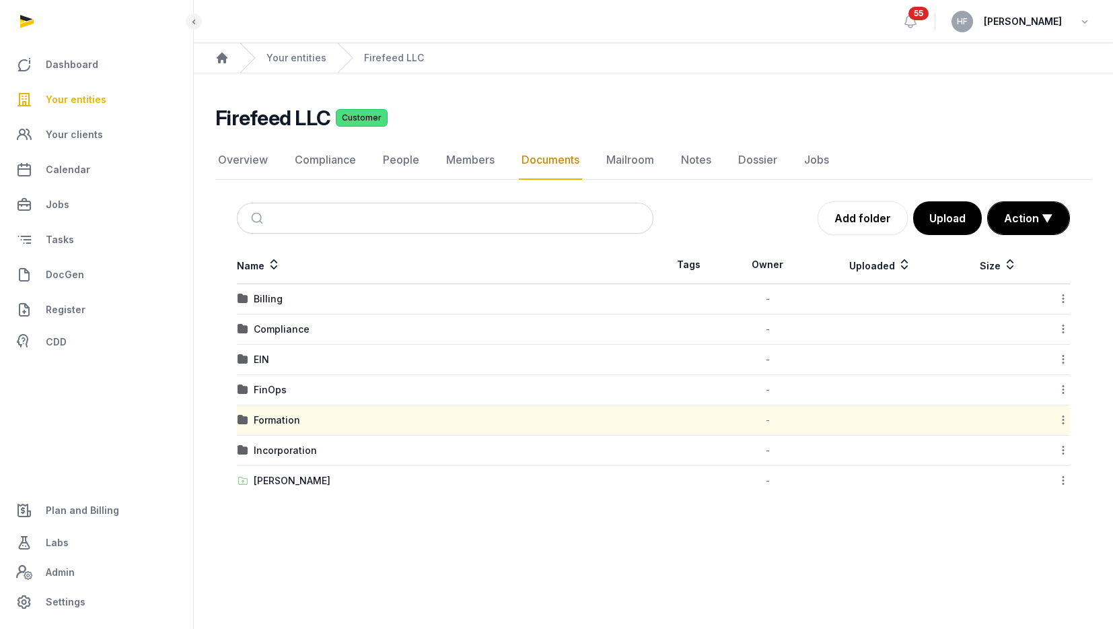
click at [1062, 450] on icon at bounding box center [1063, 450] width 12 height 14
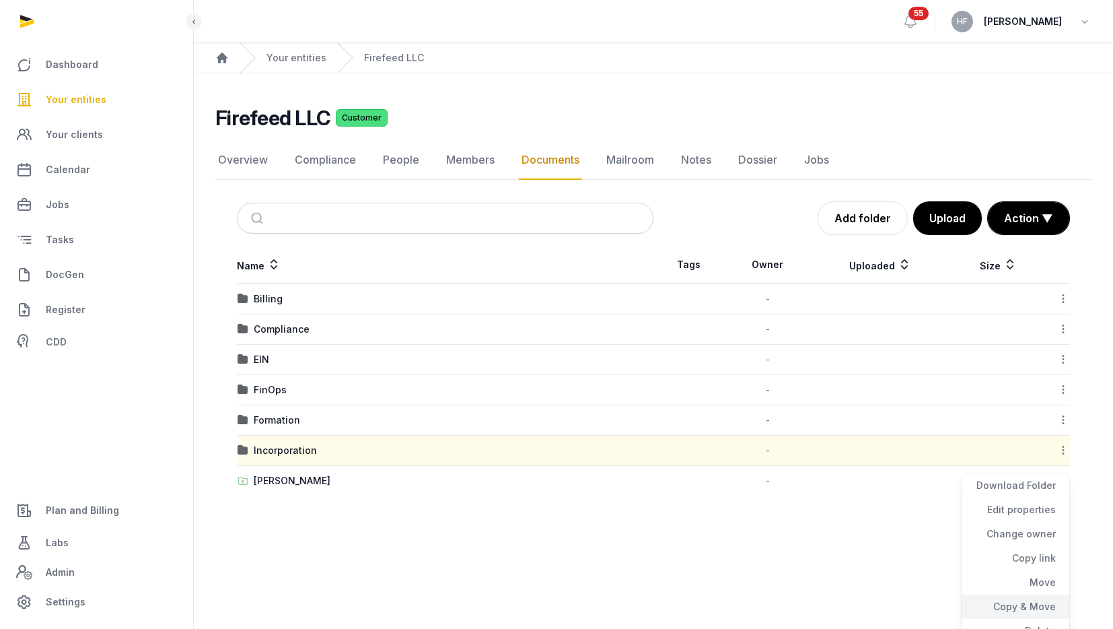
scroll to position [14, 0]
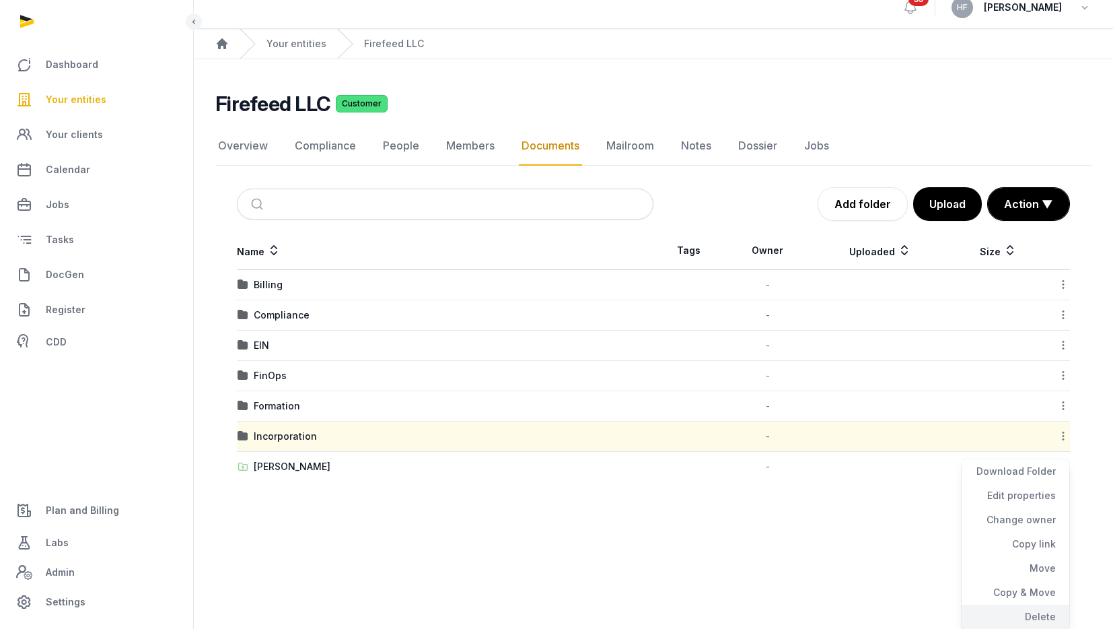
click at [1032, 618] on div "Delete" at bounding box center [1016, 616] width 108 height 24
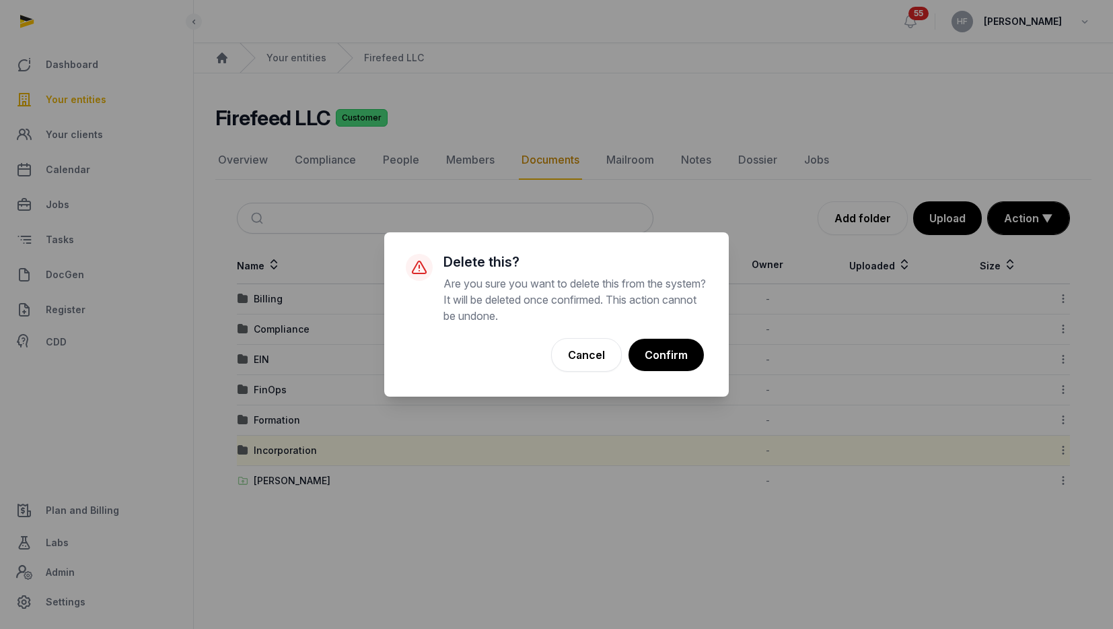
scroll to position [0, 0]
click at [668, 350] on button "Confirm" at bounding box center [665, 355] width 77 height 34
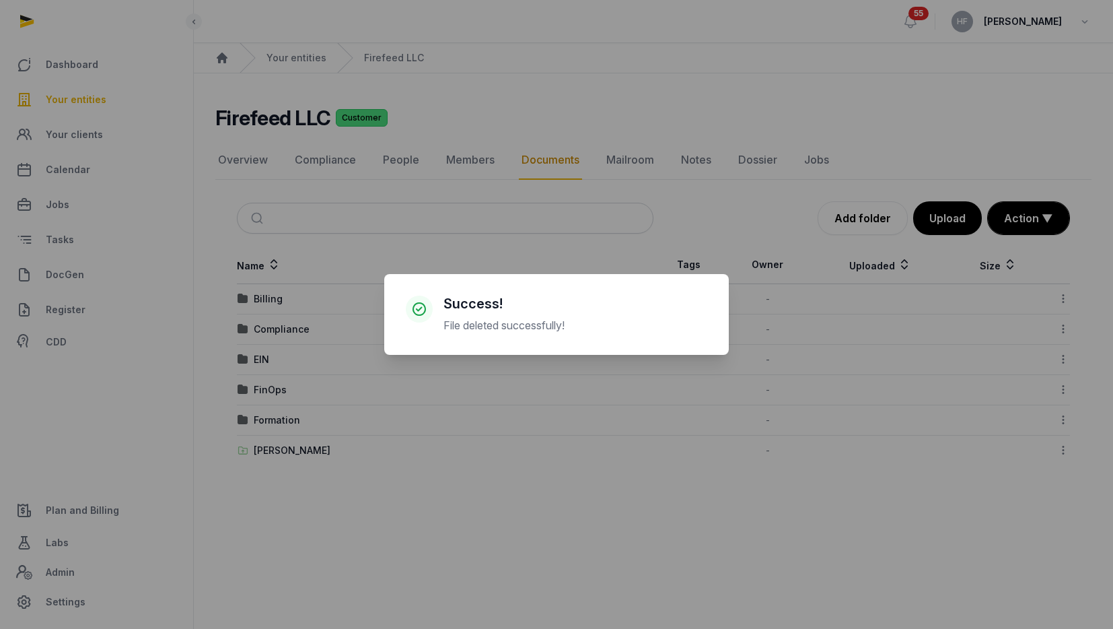
click at [275, 422] on div "× Success! File deleted successfully! Cancel No OK" at bounding box center [556, 314] width 1113 height 629
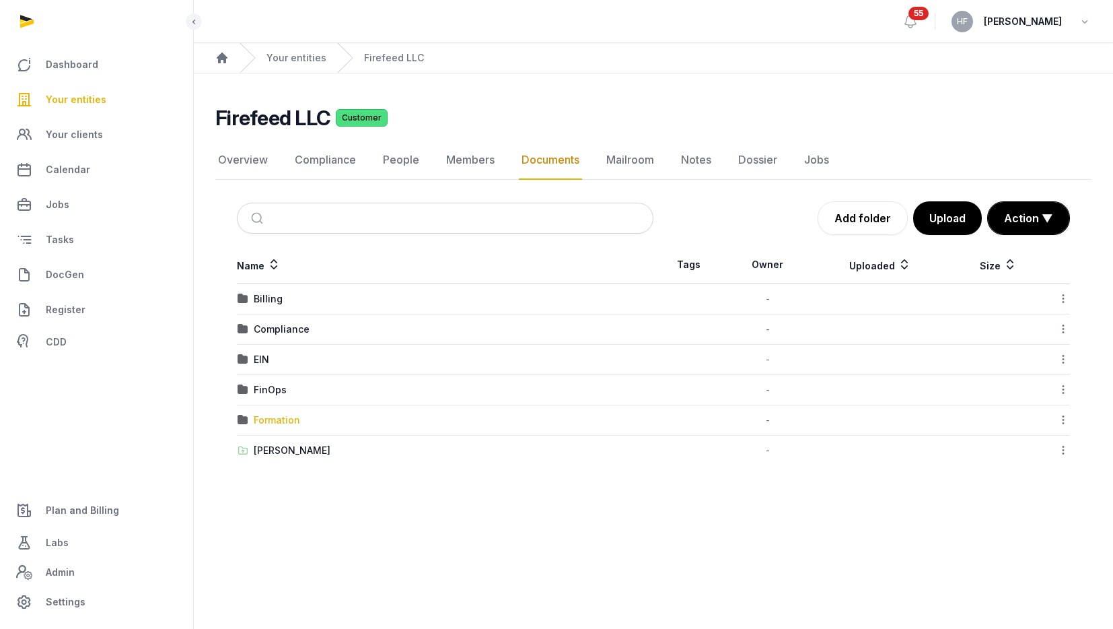
click at [283, 421] on div "Formation" at bounding box center [277, 419] width 46 height 13
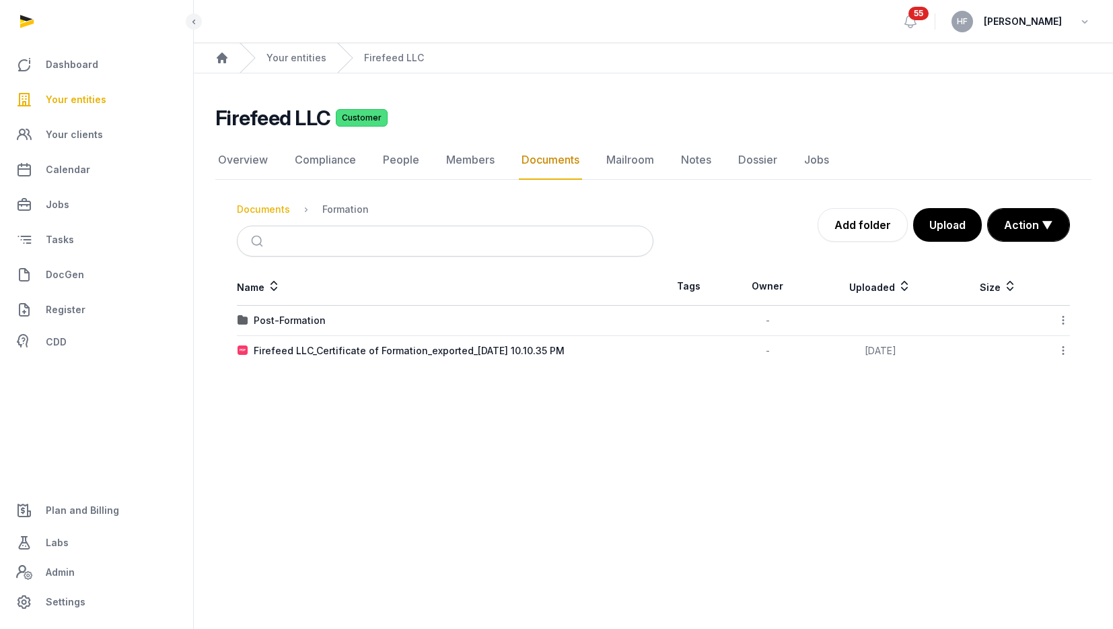
click at [246, 203] on div "Documents" at bounding box center [263, 209] width 53 height 13
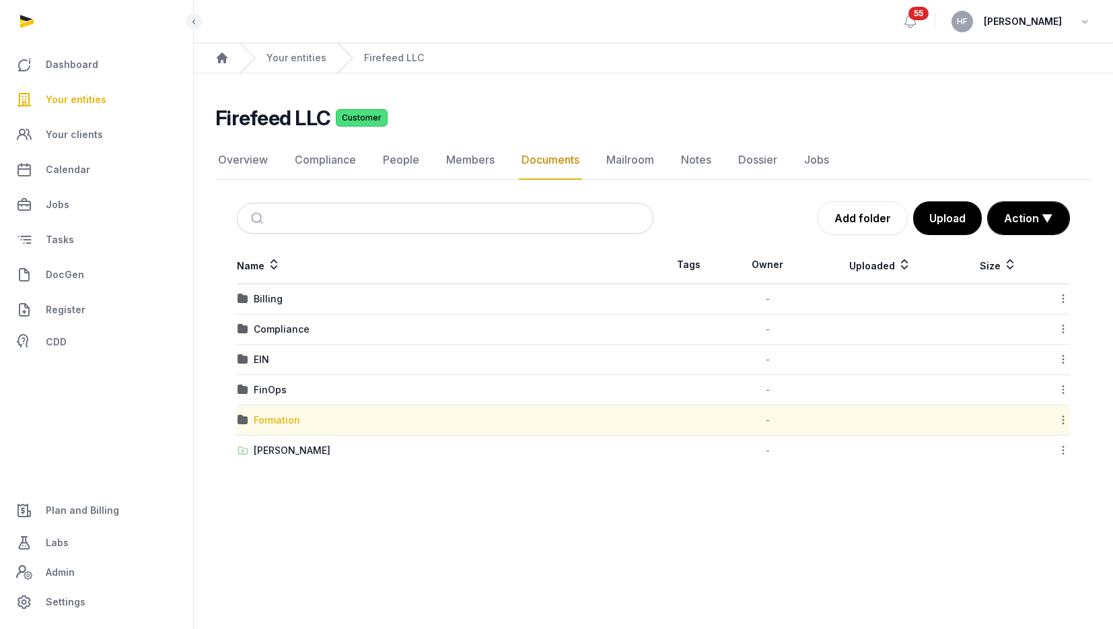
click at [291, 422] on div "Formation" at bounding box center [277, 419] width 46 height 13
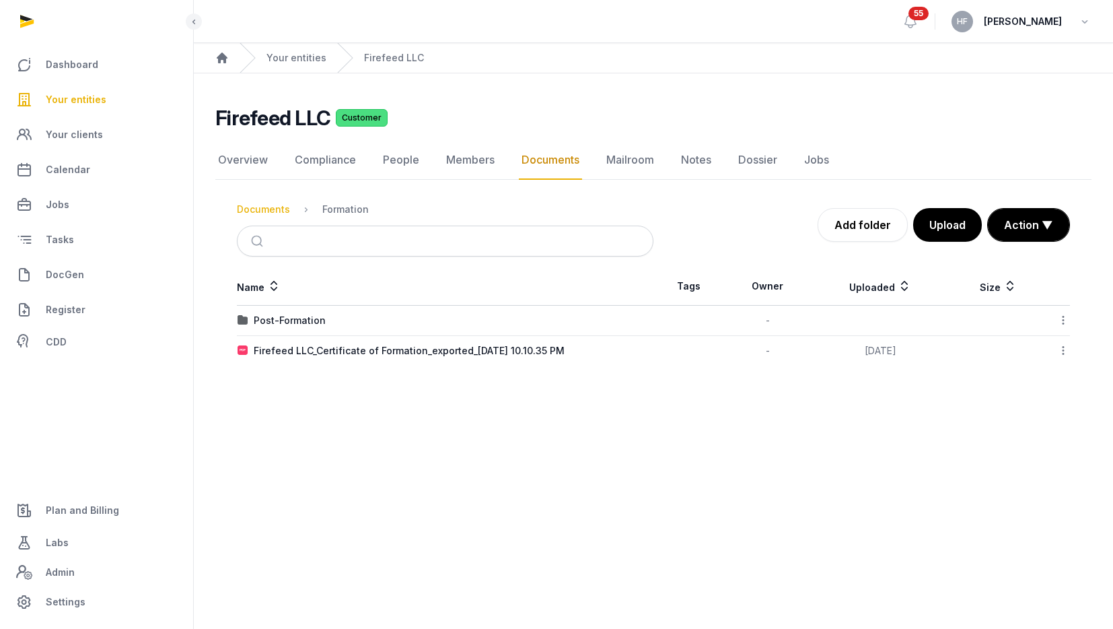
click at [271, 211] on div "Documents" at bounding box center [263, 209] width 53 height 13
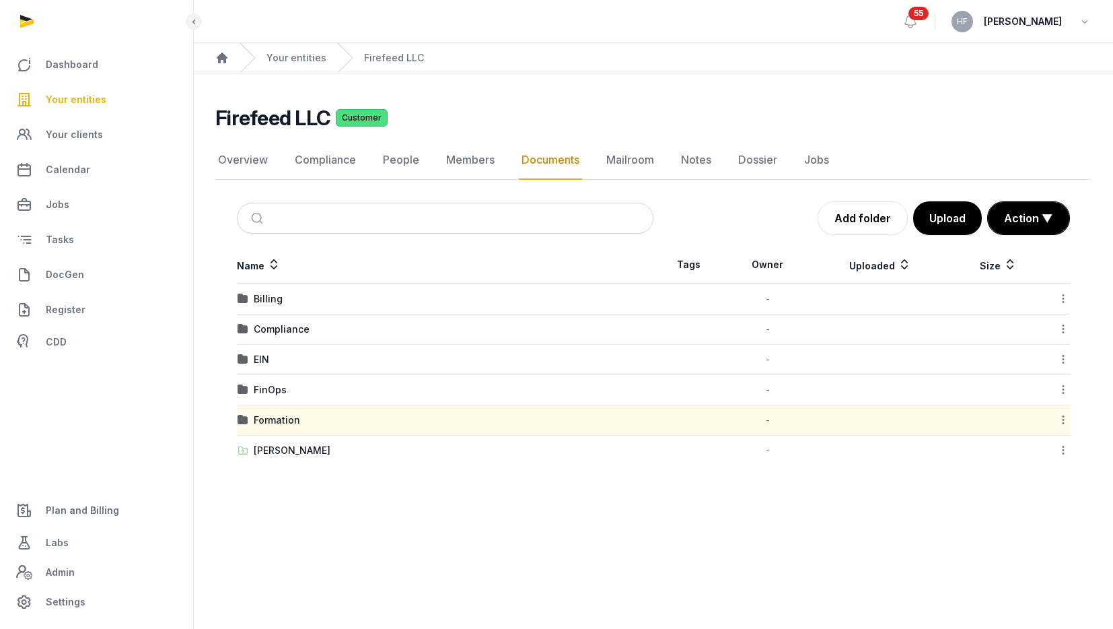
click at [1064, 419] on icon at bounding box center [1063, 420] width 12 height 14
click at [1037, 528] on div "Copy link" at bounding box center [1016, 528] width 108 height 24
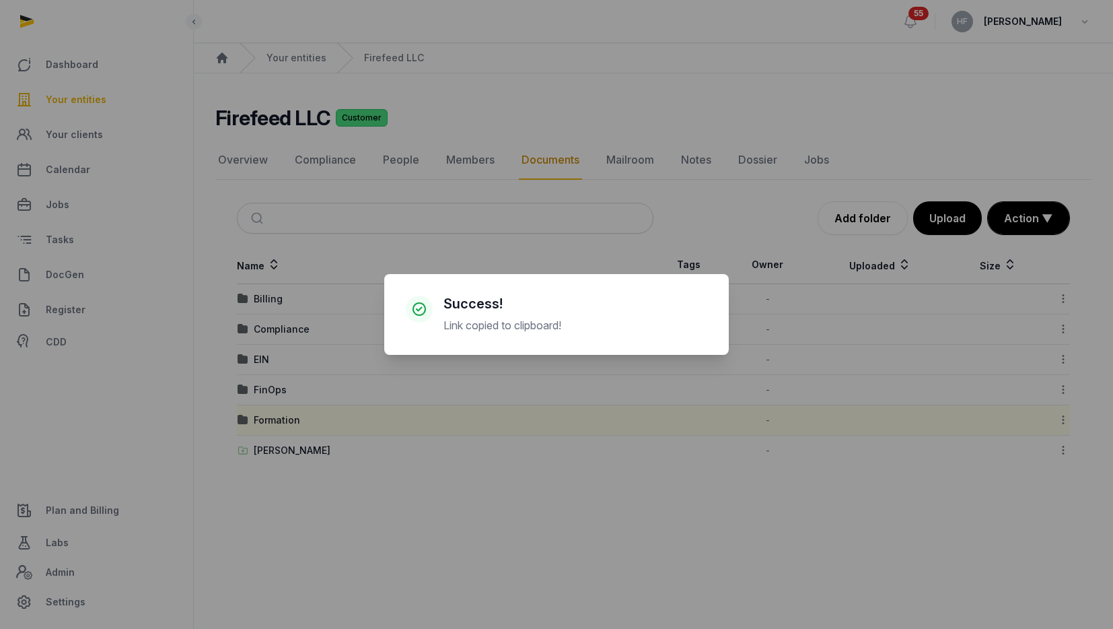
click at [276, 331] on div "× Success! Link copied to clipboard! Cancel No OK" at bounding box center [556, 314] width 1113 height 629
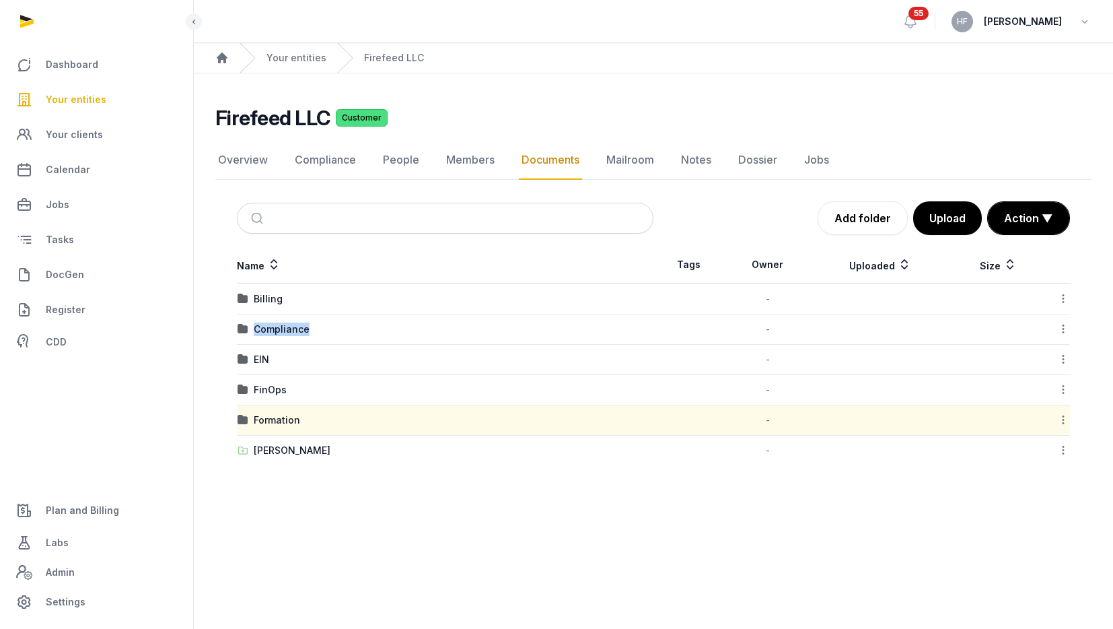
click at [276, 331] on div "Compliance" at bounding box center [282, 328] width 56 height 13
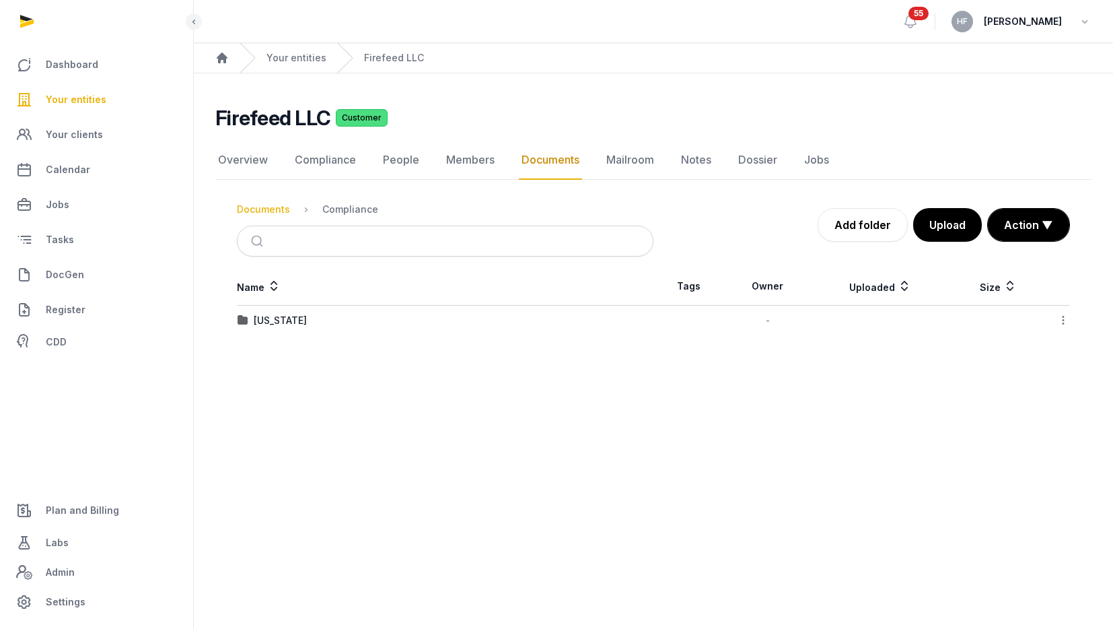
click at [273, 211] on div "Documents" at bounding box center [263, 209] width 53 height 13
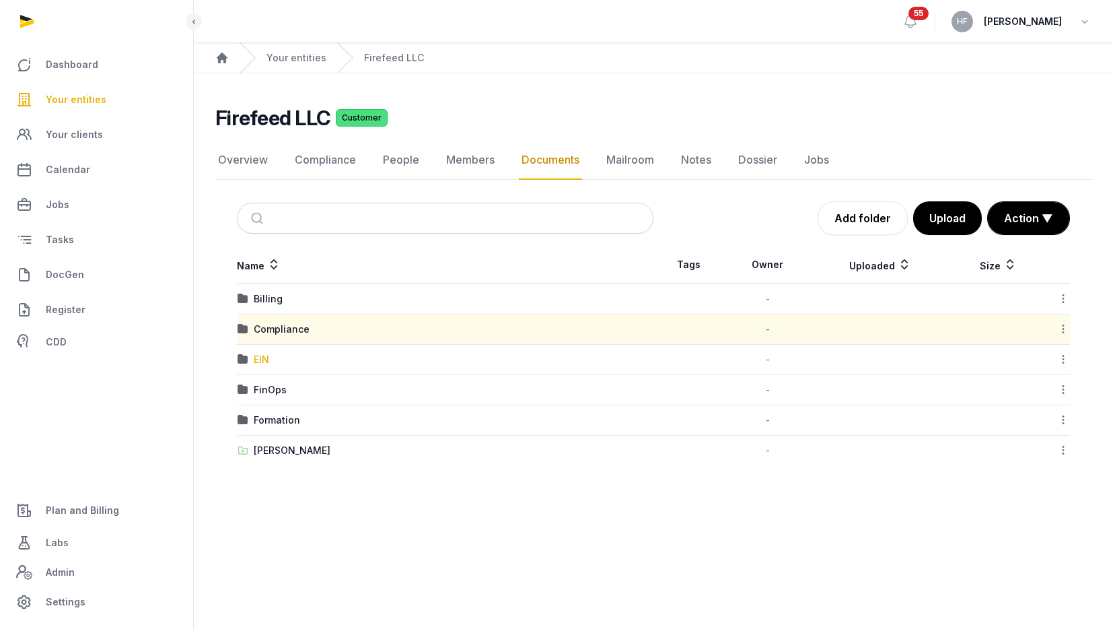
click at [265, 357] on div "EIN" at bounding box center [261, 359] width 15 height 13
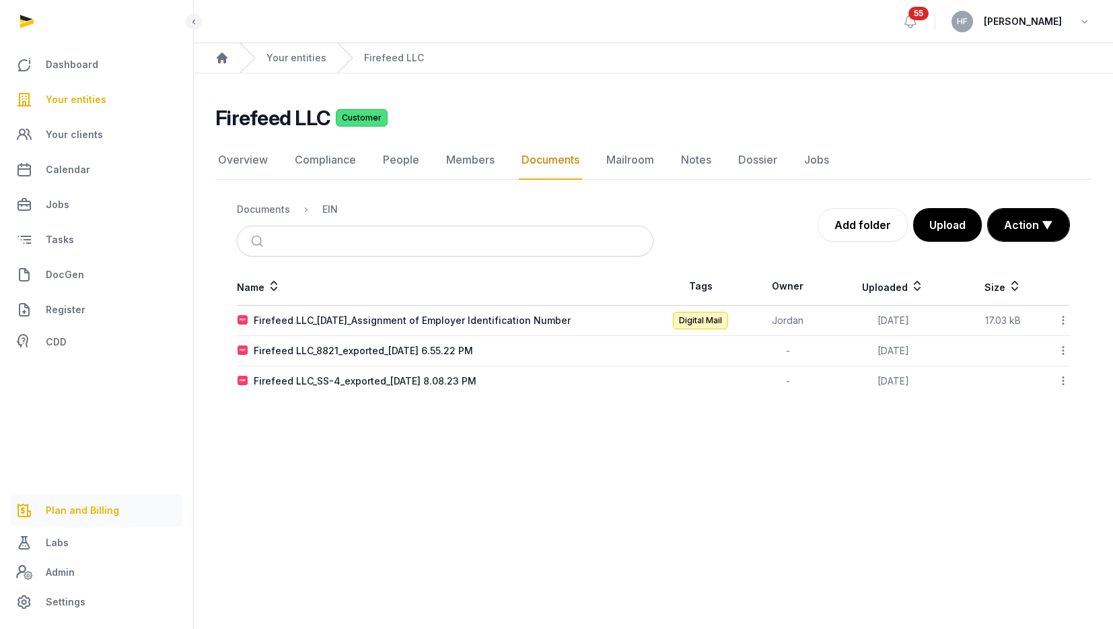
click at [100, 502] on span "Plan and Billing" at bounding box center [82, 510] width 73 height 16
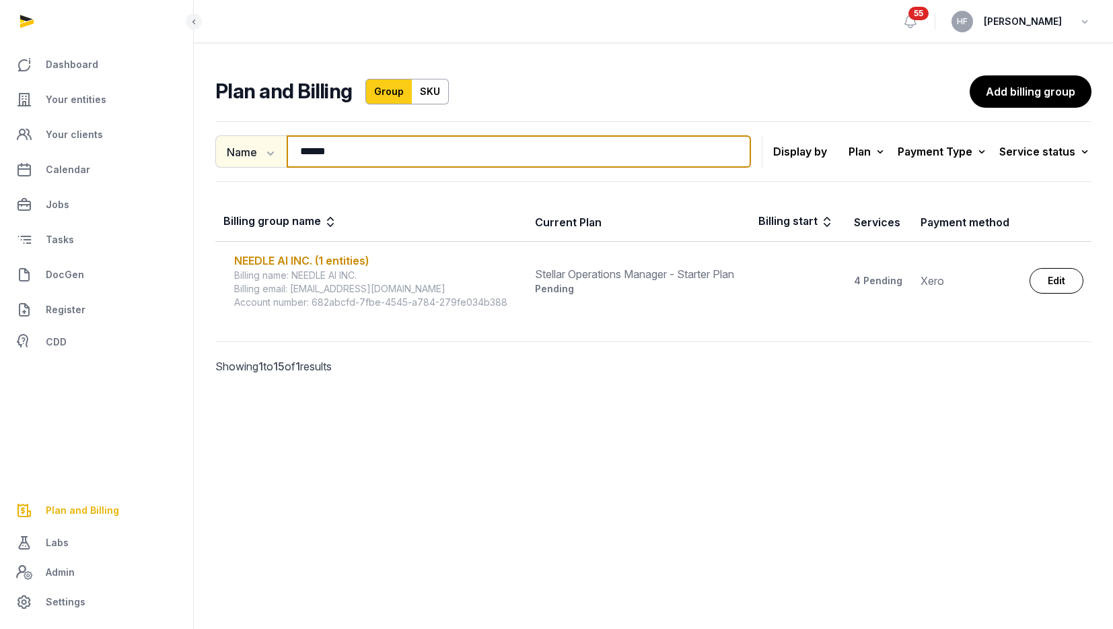
drag, startPoint x: 355, startPoint y: 141, endPoint x: 220, endPoint y: 141, distance: 135.3
click at [223, 141] on div "Name Name Email ****** Search" at bounding box center [483, 151] width 536 height 32
drag, startPoint x: 371, startPoint y: 153, endPoint x: 129, endPoint y: 152, distance: 242.3
click at [174, 152] on div "Dashboard Your entities Your clients Calendar Jobs Tasks DocGen Register CDD Pl…" at bounding box center [556, 314] width 1113 height 629
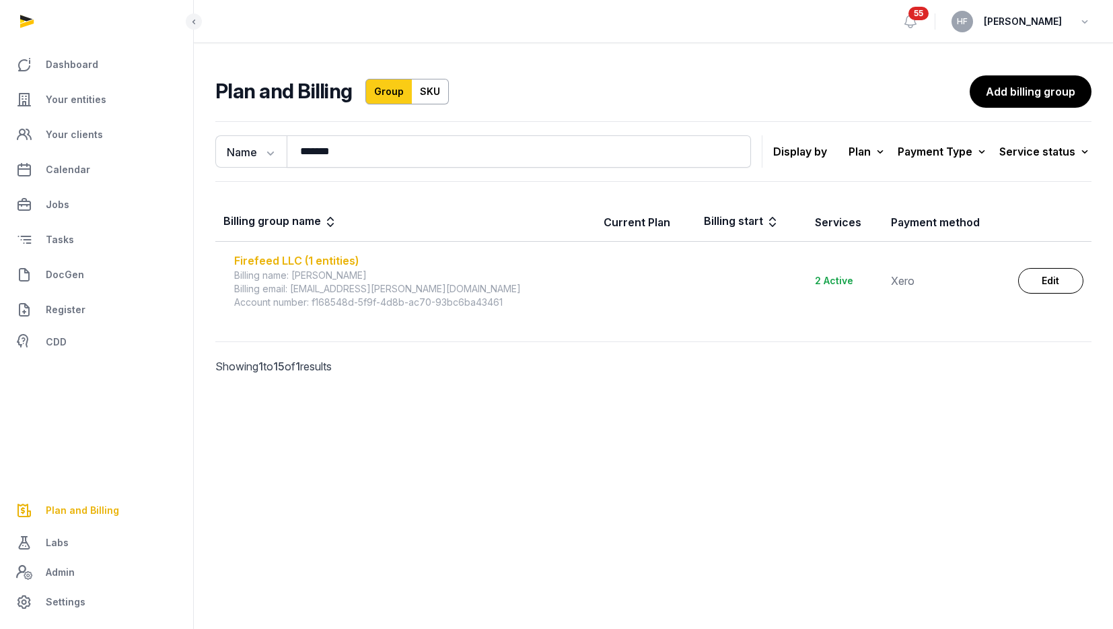
click at [317, 258] on div "Firefeed LLC (1 entities)" at bounding box center [410, 260] width 353 height 16
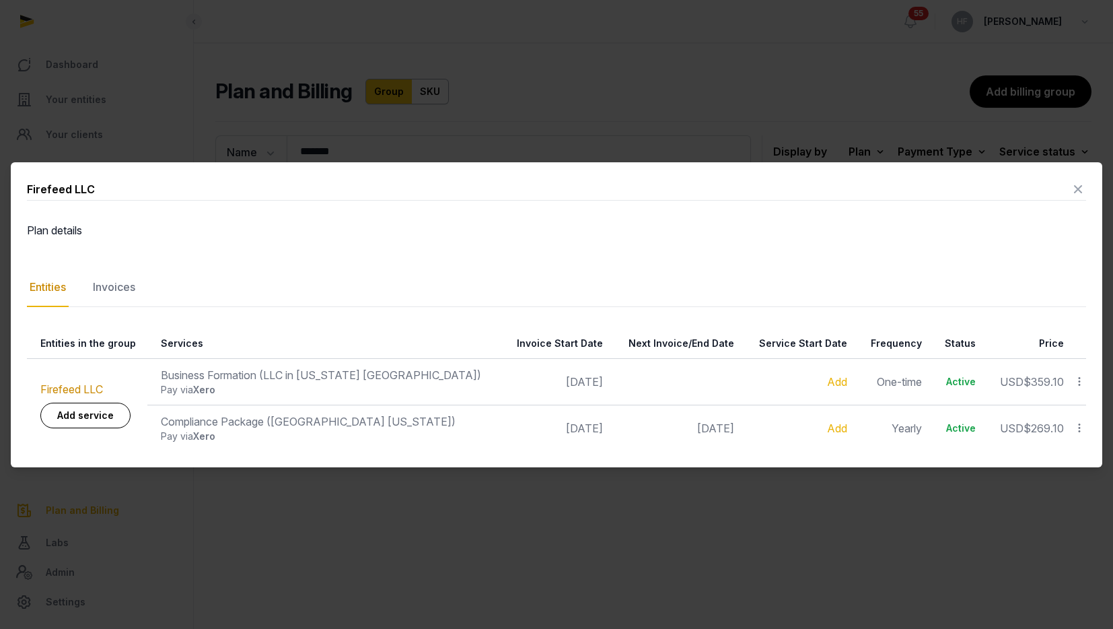
click at [1075, 189] on icon at bounding box center [1078, 189] width 16 height 22
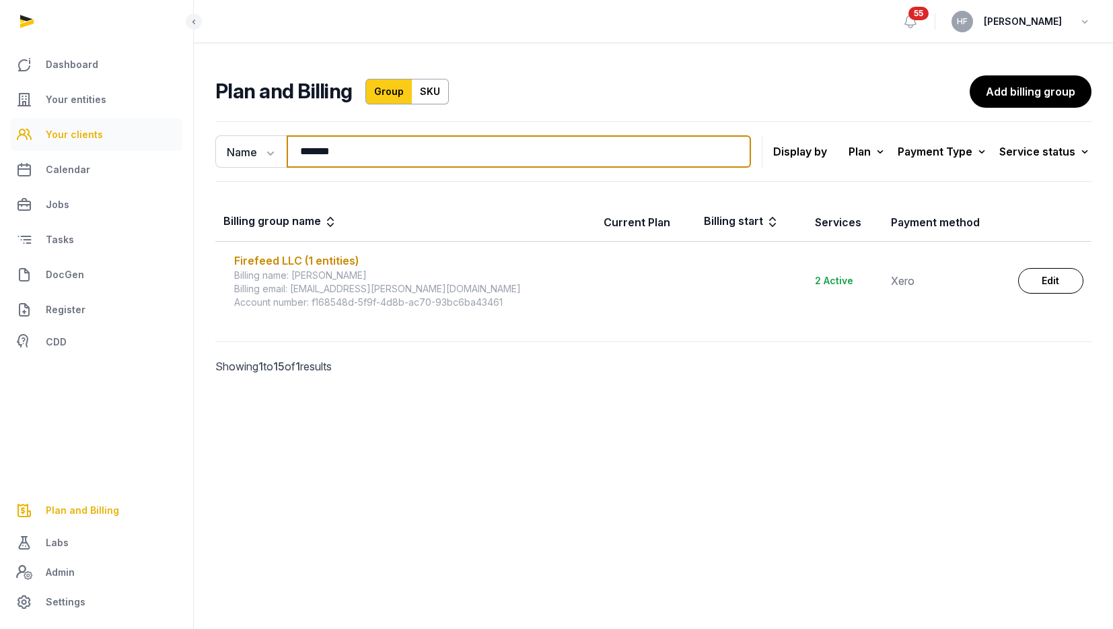
drag, startPoint x: 352, startPoint y: 151, endPoint x: 162, endPoint y: 149, distance: 189.8
click at [168, 149] on div "Dashboard Your entities Your clients Calendar Jobs Tasks DocGen Register CDD Pl…" at bounding box center [556, 314] width 1113 height 629
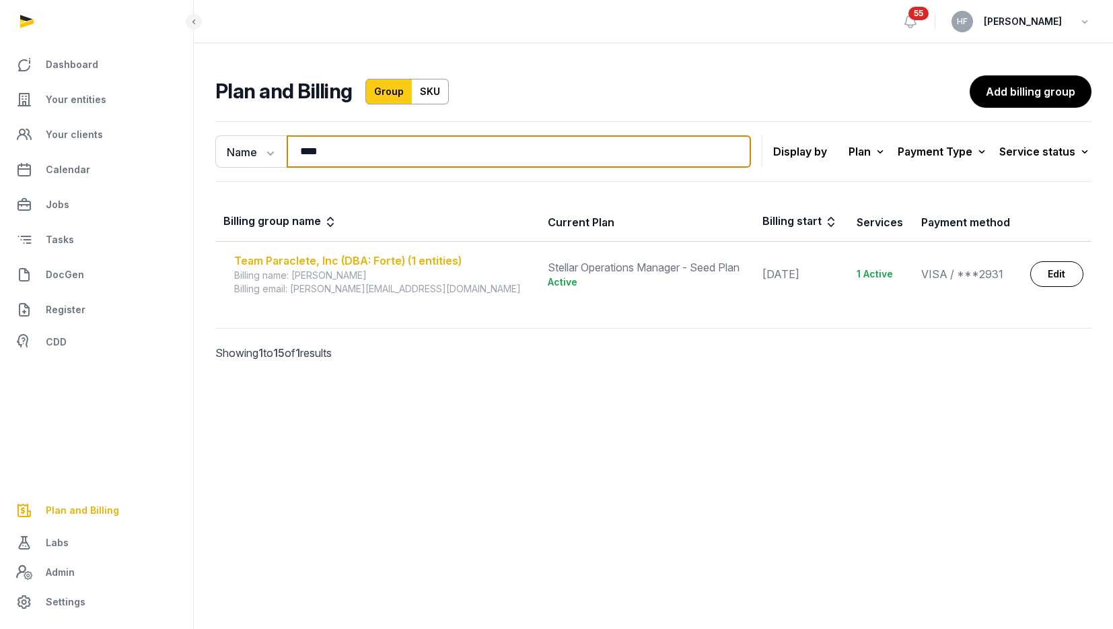
type input "****"
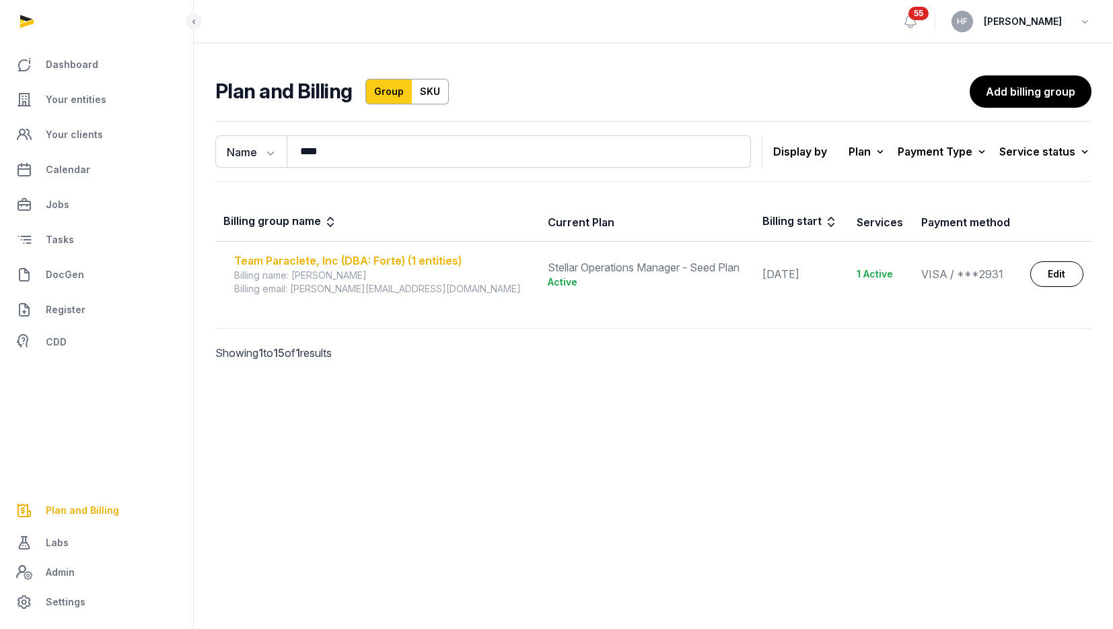
click at [345, 258] on div "Team Paraclete, Inc (DBA: Forte) (1 entities)" at bounding box center [382, 260] width 297 height 16
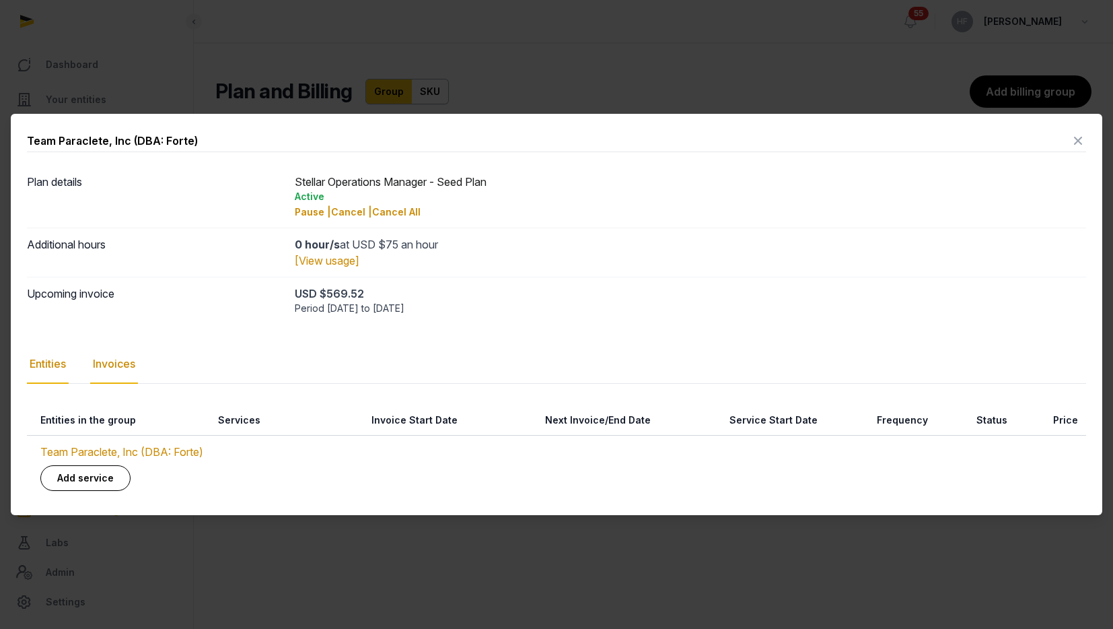
click at [111, 359] on div "Invoices" at bounding box center [114, 364] width 48 height 39
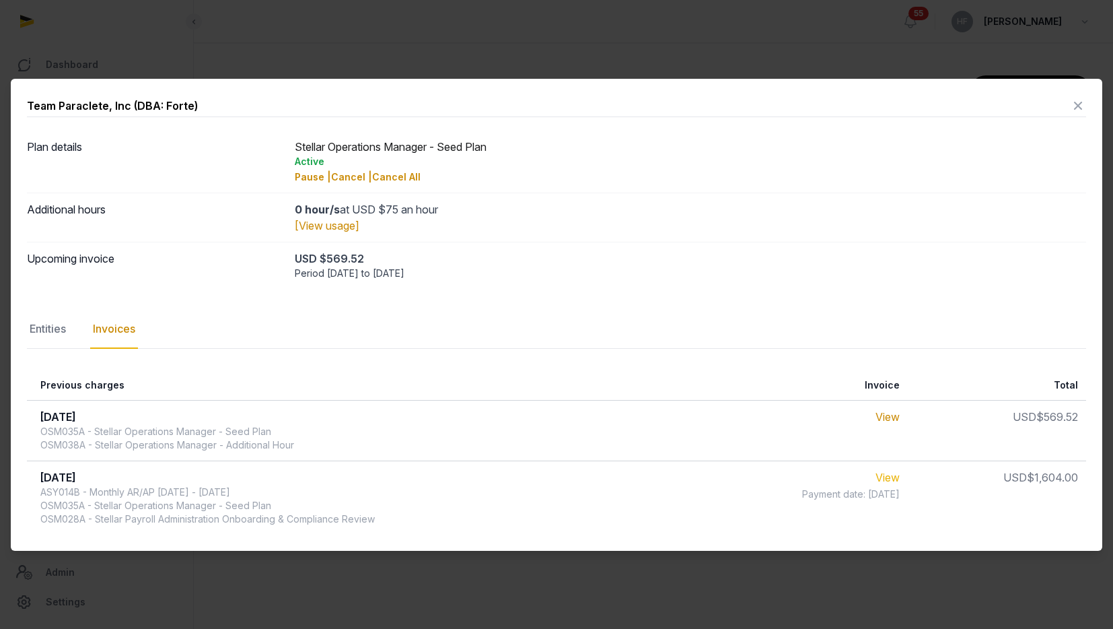
click at [888, 475] on link "View" at bounding box center [888, 476] width 24 height 13
click at [1080, 106] on icon at bounding box center [1078, 106] width 16 height 22
